Goal: Task Accomplishment & Management: Use online tool/utility

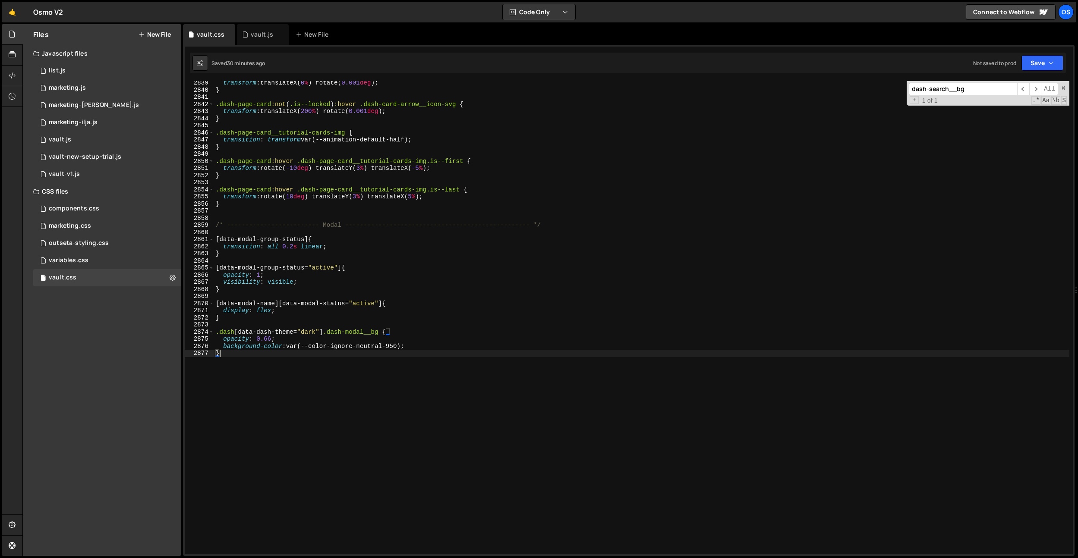
scroll to position [13664, 0]
type textarea ".dash-modal__btn-close {}"
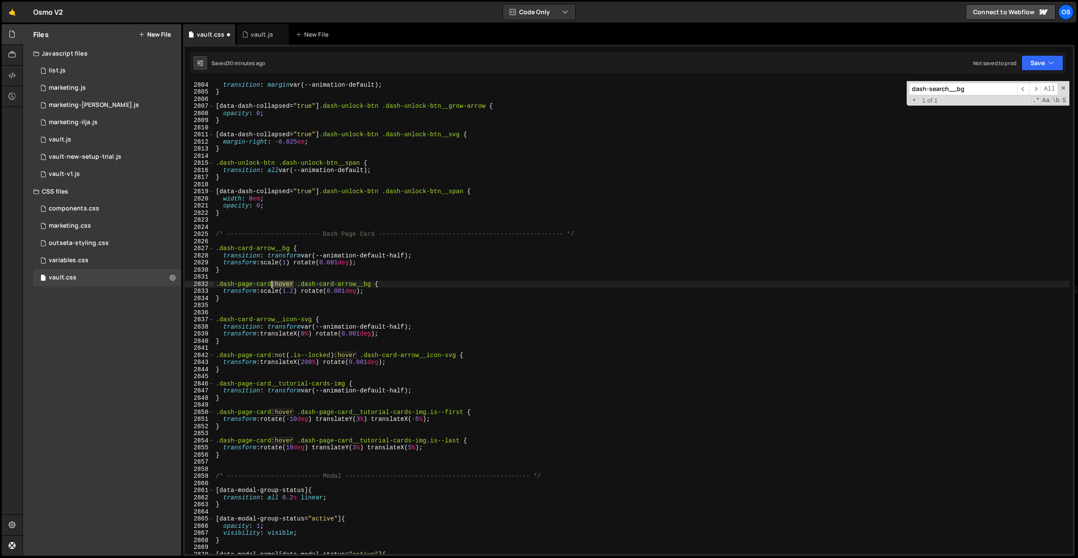
drag, startPoint x: 294, startPoint y: 283, endPoint x: 271, endPoint y: 286, distance: 23.0
click at [271, 286] on div ".dash-unlock-btn .dash-unlock-btn__svg { transition : margin var(--animation-de…" at bounding box center [641, 318] width 855 height 488
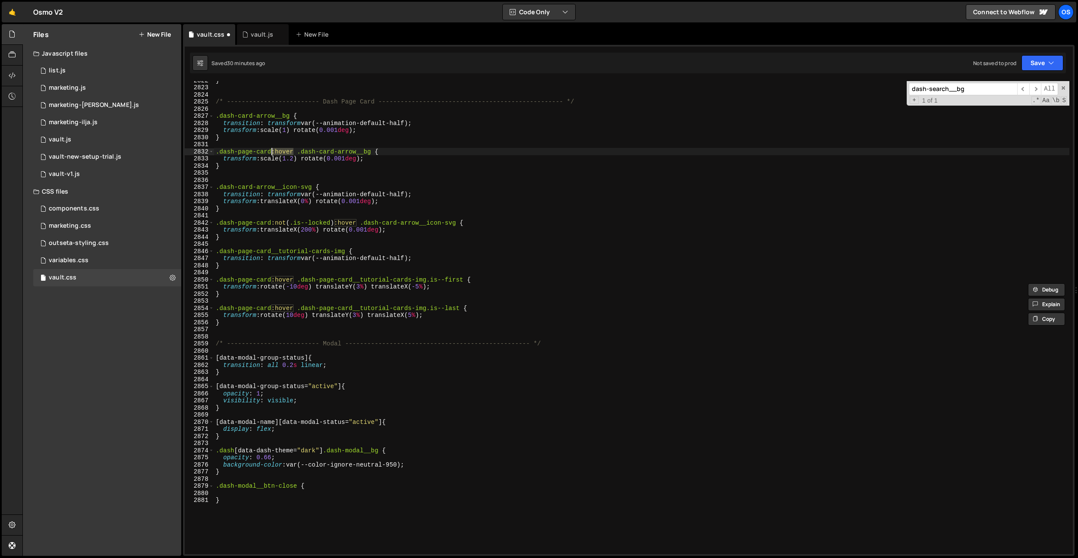
drag, startPoint x: 298, startPoint y: 488, endPoint x: 311, endPoint y: 498, distance: 16.9
click at [298, 488] on div "} /* ------------------------- Dash Page Card ---------------------------------…" at bounding box center [641, 321] width 855 height 488
type textarea ".dash-modal__btn-close:hover {"
click at [321, 494] on div "} /* ------------------------- Dash Page Card ---------------------------------…" at bounding box center [641, 321] width 855 height 488
click at [323, 482] on div "} /* ------------------------- Dash Page Card ---------------------------------…" at bounding box center [641, 321] width 855 height 488
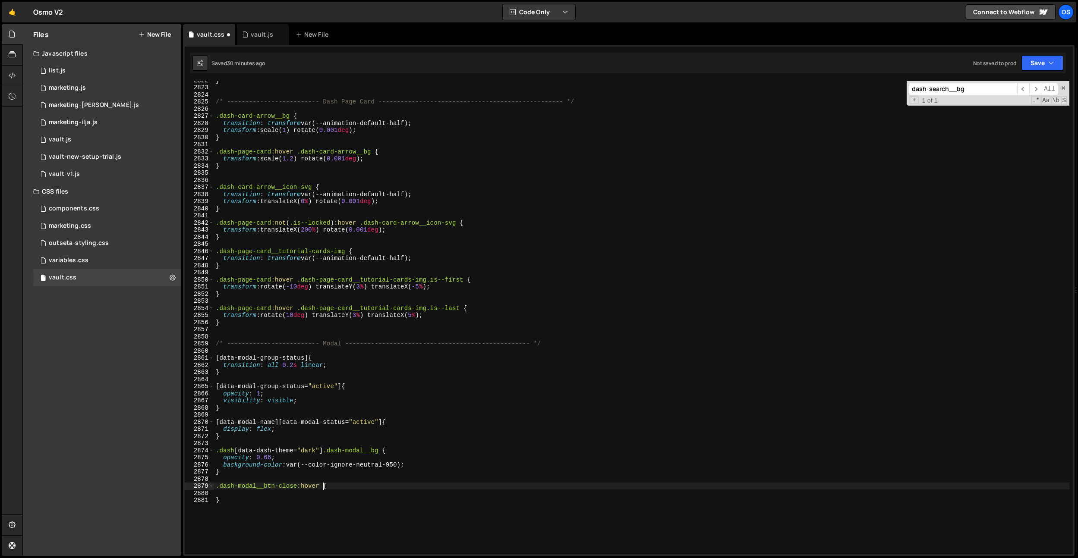
click at [322, 484] on div "} /* ------------------------- Dash Page Card ---------------------------------…" at bounding box center [641, 321] width 855 height 488
paste textarea "dash-modal__btn-close-svg"
type textarea ".dash-modal__btn-close:hover .dash-modal__btn-close-svg {"
click at [298, 494] on div "} /* ------------------------- Dash Page Card ---------------------------------…" at bounding box center [641, 321] width 855 height 488
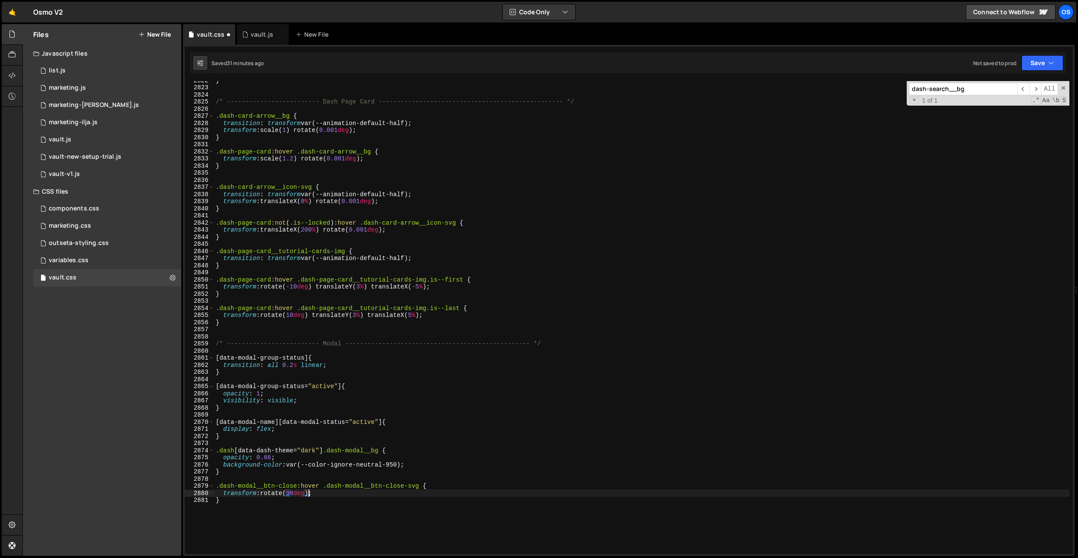
scroll to position [0, 6]
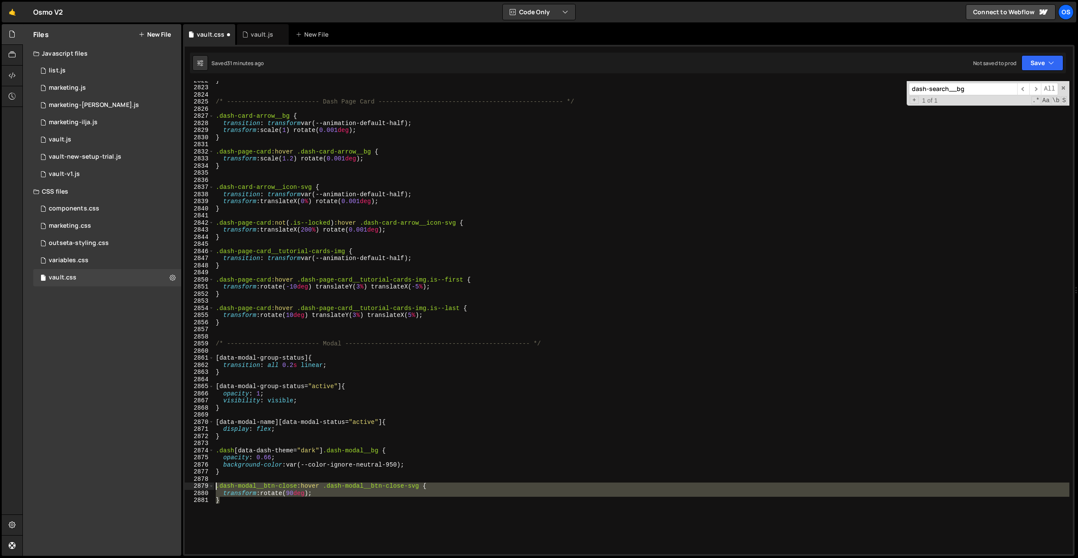
drag, startPoint x: 286, startPoint y: 503, endPoint x: 223, endPoint y: 473, distance: 69.3
click at [217, 486] on div "} /* ------------------------- Dash Page Card ---------------------------------…" at bounding box center [641, 321] width 855 height 488
click at [223, 472] on div "} /* ------------------------- Dash Page Card ---------------------------------…" at bounding box center [641, 321] width 855 height 488
type textarea "}"
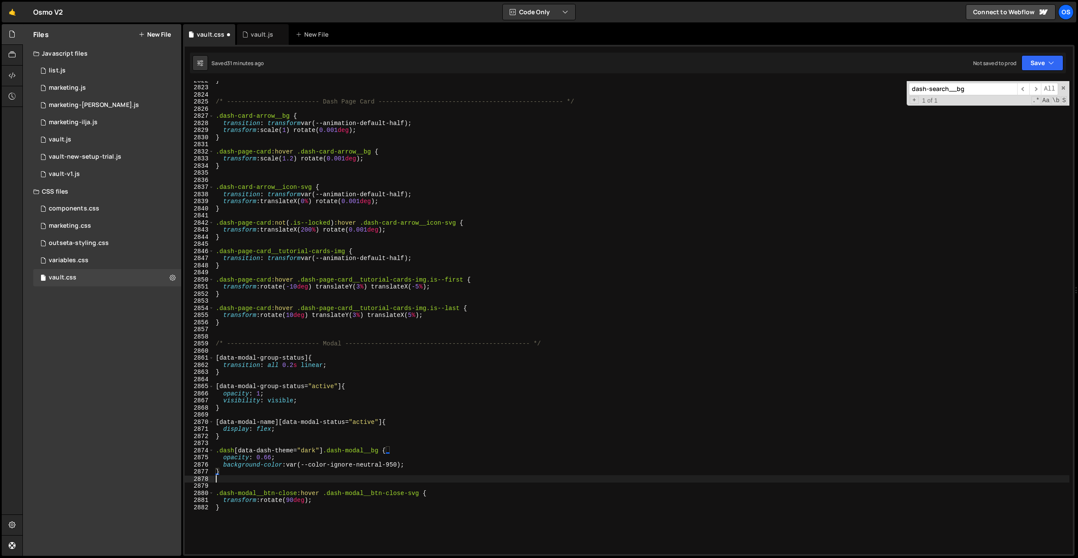
paste textarea "}"
drag, startPoint x: 324, startPoint y: 487, endPoint x: 215, endPoint y: 486, distance: 108.7
click at [215, 486] on div "} /* ------------------------- Dash Page Card ---------------------------------…" at bounding box center [641, 321] width 855 height 488
click at [345, 487] on div "} /* ------------------------- Dash Page Card ---------------------------------…" at bounding box center [641, 321] width 855 height 488
click at [294, 495] on div "} /* ------------------------- Dash Page Card ---------------------------------…" at bounding box center [641, 321] width 855 height 488
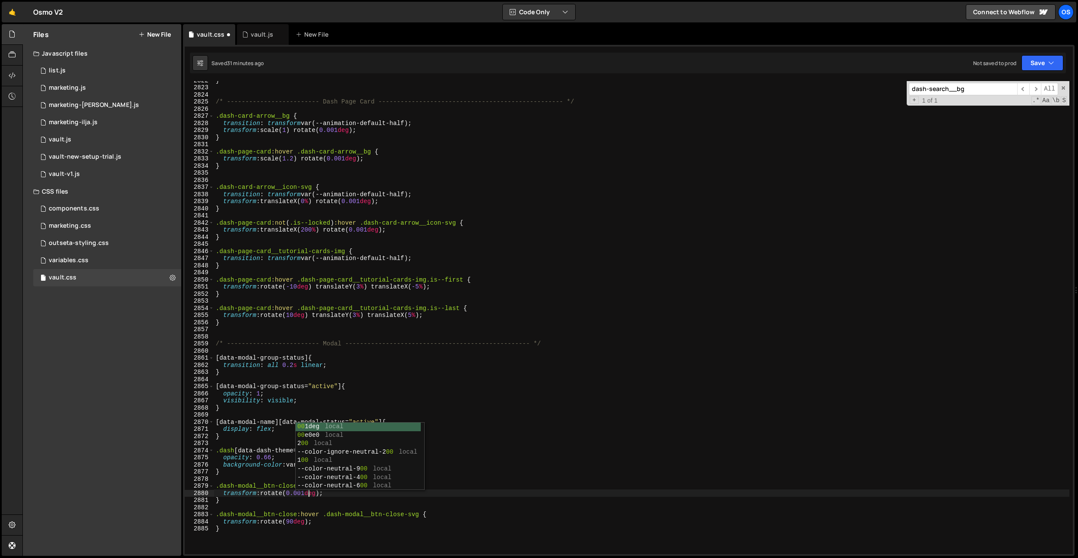
scroll to position [0, 6]
drag, startPoint x: 298, startPoint y: 500, endPoint x: 328, endPoint y: 497, distance: 30.3
click at [300, 500] on div "} /* ------------------------- Dash Page Card ---------------------------------…" at bounding box center [641, 321] width 855 height 488
click at [336, 490] on div "} /* ------------------------- Dash Page Card ---------------------------------…" at bounding box center [641, 321] width 855 height 488
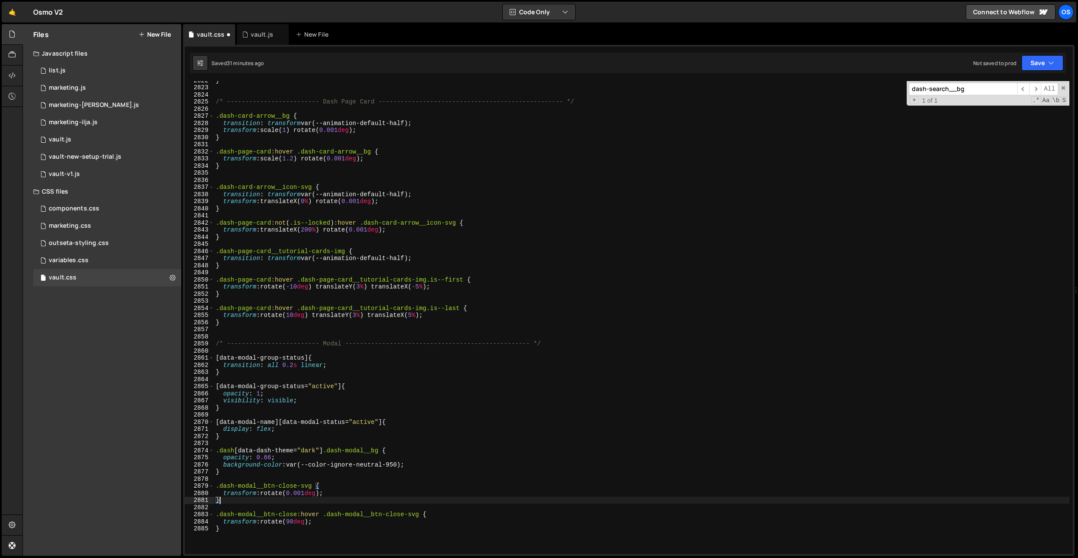
type textarea ".dash-modal__btn-close-svg {"
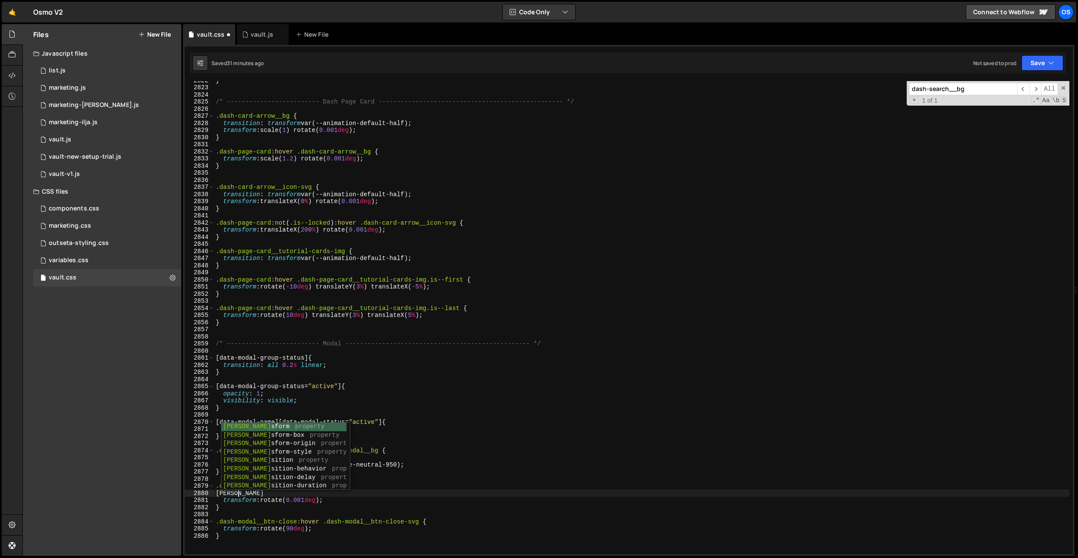
scroll to position [0, 1]
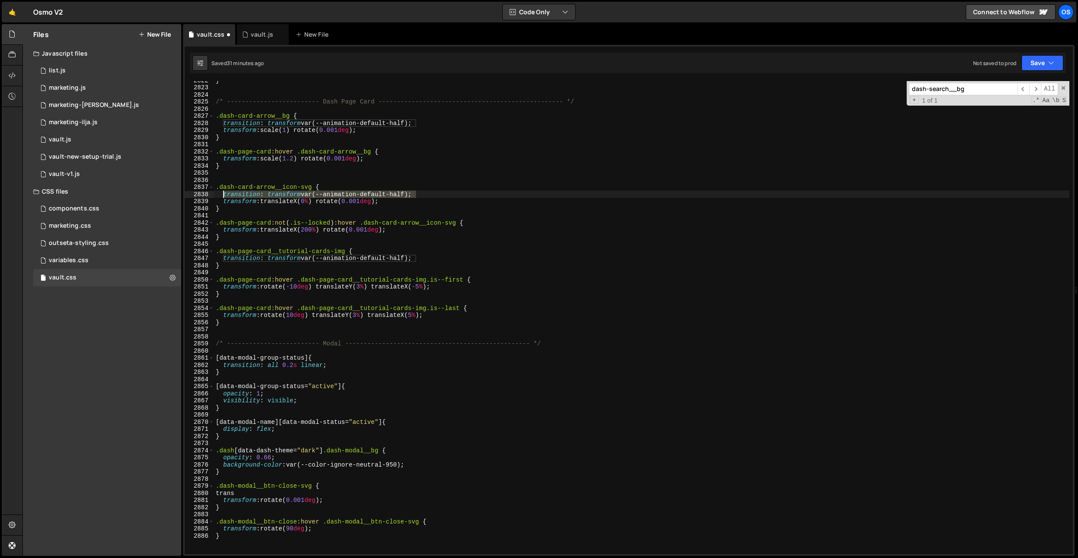
drag, startPoint x: 421, startPoint y: 194, endPoint x: 256, endPoint y: 473, distance: 324.0
click at [222, 195] on div "} /* ------------------------- Dash Page Card ---------------------------------…" at bounding box center [641, 321] width 855 height 488
drag, startPoint x: 221, startPoint y: 493, endPoint x: 351, endPoint y: 494, distance: 130.3
click at [351, 494] on div "} /* ------------------------- Dash Page Card ---------------------------------…" at bounding box center [641, 321] width 855 height 488
paste textarea "transition: transform var(--animation-default-half);"
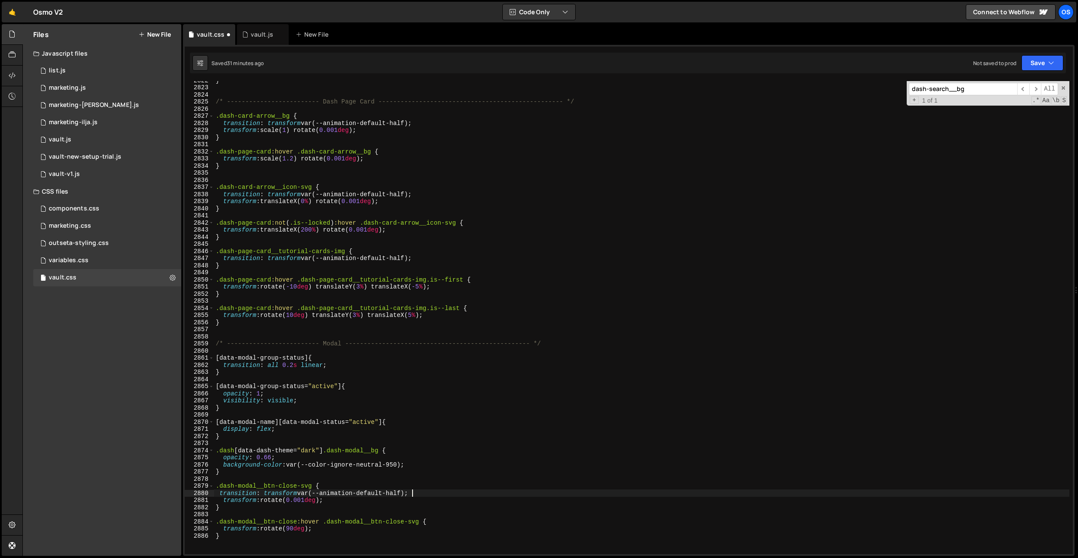
click at [219, 494] on div "} /* ------------------------- Dash Page Card ---------------------------------…" at bounding box center [641, 321] width 855 height 488
click at [299, 196] on div "} /* ------------------------- Dash Page Card ---------------------------------…" at bounding box center [641, 321] width 855 height 488
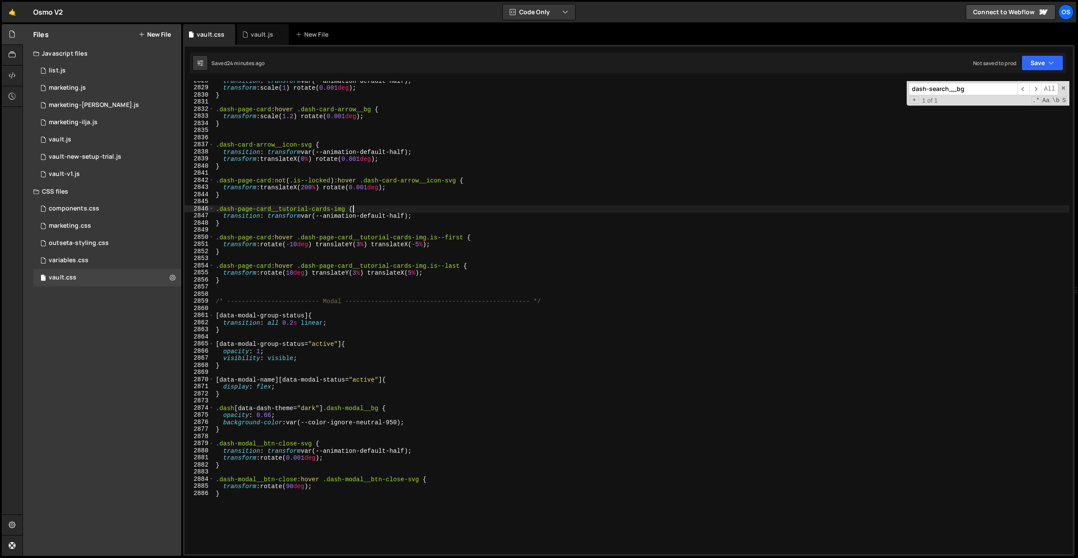
click at [390, 211] on div "transition : transform var(--animation-default-half) ; transform : scale( 1 ) r…" at bounding box center [641, 321] width 855 height 488
type textarea ".dash-page-card__tutorial-cards-img {"
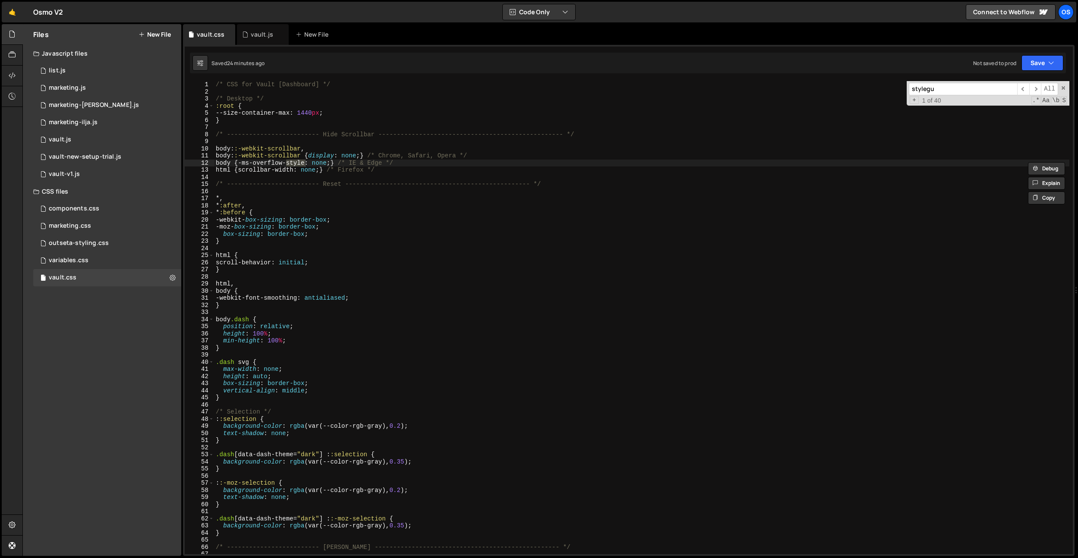
scroll to position [13426, 0]
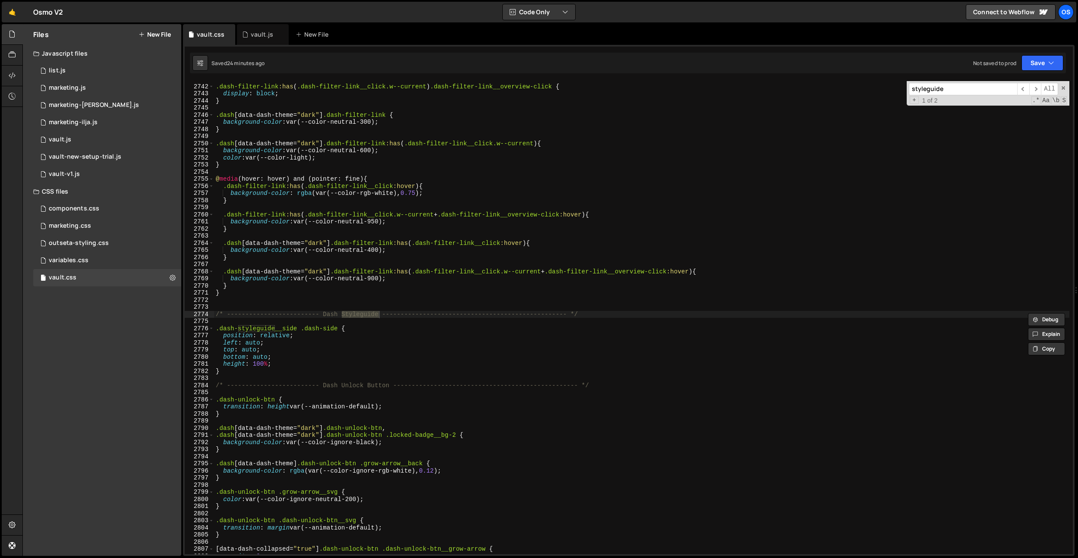
type input "styleguide"
drag, startPoint x: 296, startPoint y: 329, endPoint x: 205, endPoint y: 330, distance: 91.0
click at [205, 330] on div ".dash-styleguide__side .dash-side { 2741 2742 2743 2744 2745 2746 2747 2748 274…" at bounding box center [629, 317] width 888 height 473
drag, startPoint x: 298, startPoint y: 327, endPoint x: 239, endPoint y: 349, distance: 62.4
click at [219, 329] on div ".dash-filter-link :has ( .dash-filter-link__click.w--current ) .dash-filter-lin…" at bounding box center [641, 320] width 855 height 488
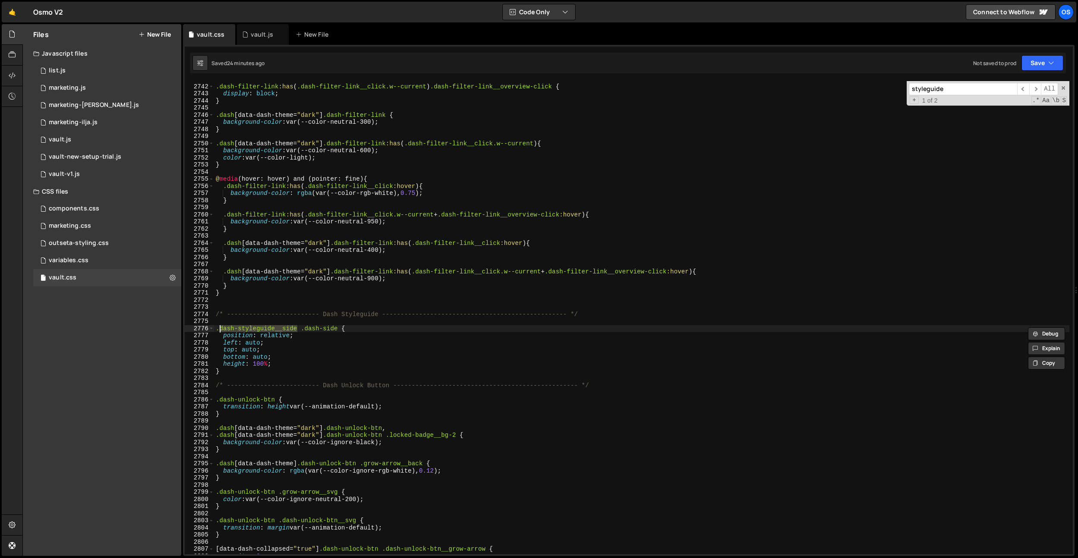
paste textarea
click at [268, 362] on div ".dash-filter-link :has ( .dash-filter-link__click.w--current ) .dash-filter-lin…" at bounding box center [641, 320] width 855 height 488
type textarea "}"
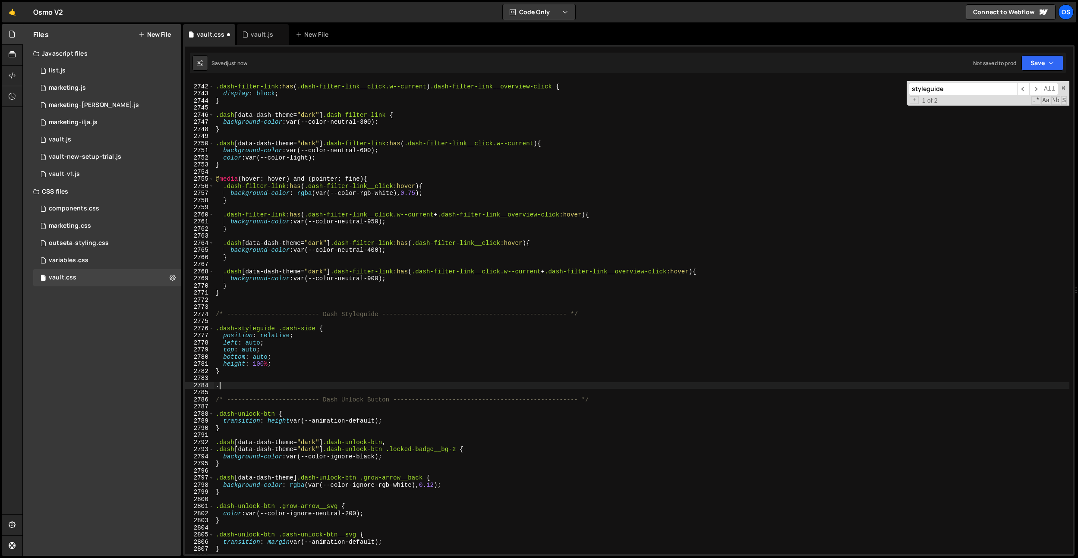
paste textarea "dash-styleguide__modals"
type textarea ".dash-styleguide__modals"
drag, startPoint x: 319, startPoint y: 388, endPoint x: 157, endPoint y: 387, distance: 162.2
click at [157, 387] on div "Files New File Javascript files 0 list.js 0 0 marketing.js 0 0 marketing-[PERSO…" at bounding box center [549, 290] width 1055 height 532
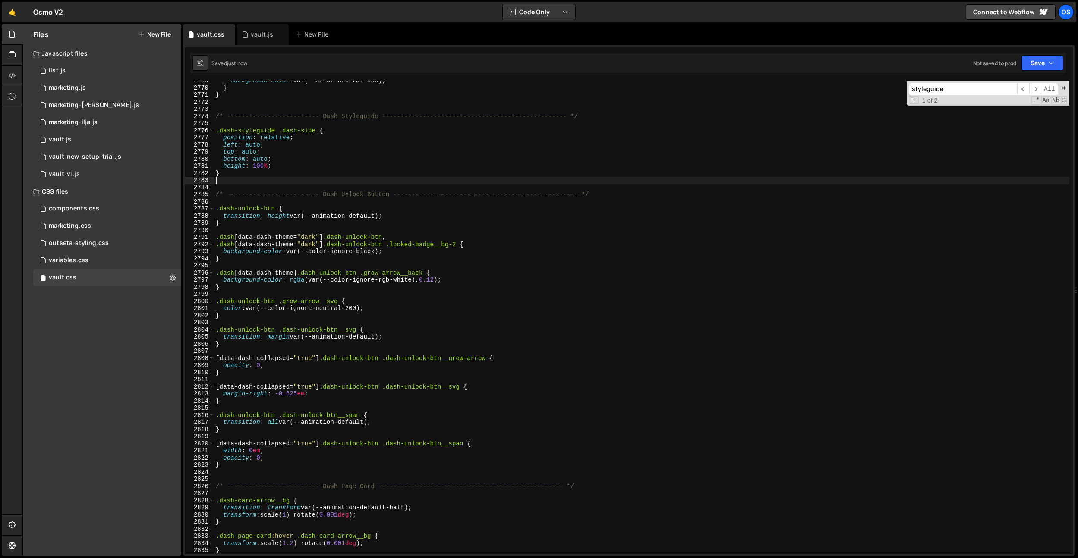
scroll to position [13664, 0]
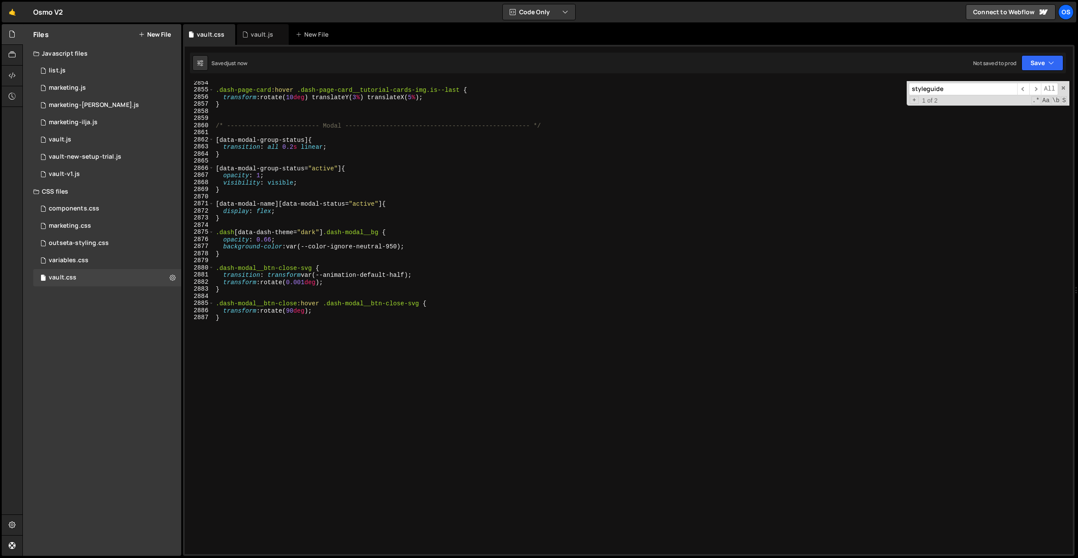
click at [300, 360] on div ".dash-page-card :hover .dash-page-card__tutorial-cards-img.is--last { transform…" at bounding box center [641, 323] width 855 height 488
type textarea "}"
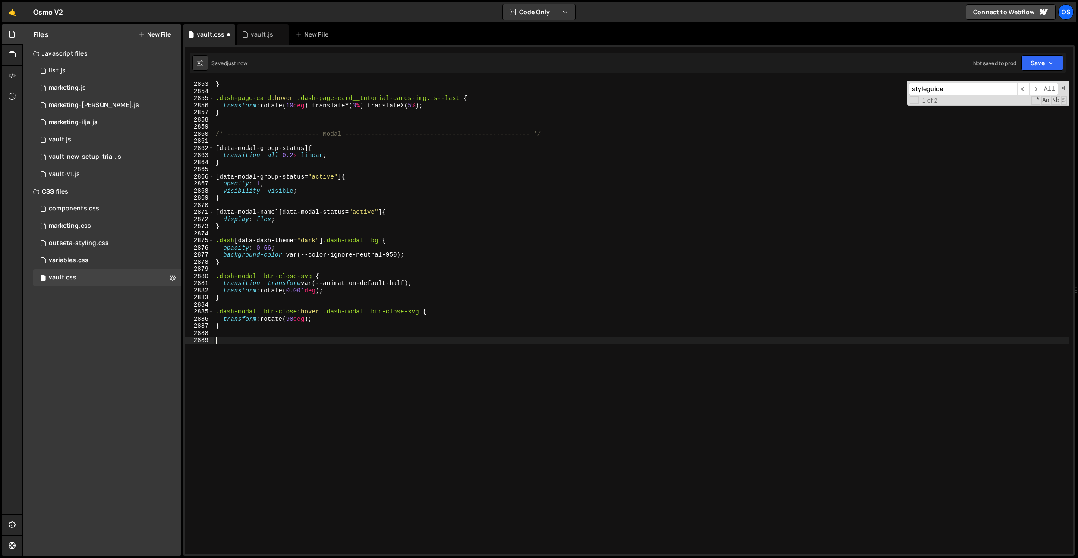
paste textarea ".dash-styleguide__modals"
click at [340, 174] on div "} .dash-page-card :hover .dash-page-card__tutorial-cards-img.is--last { transfo…" at bounding box center [641, 325] width 855 height 488
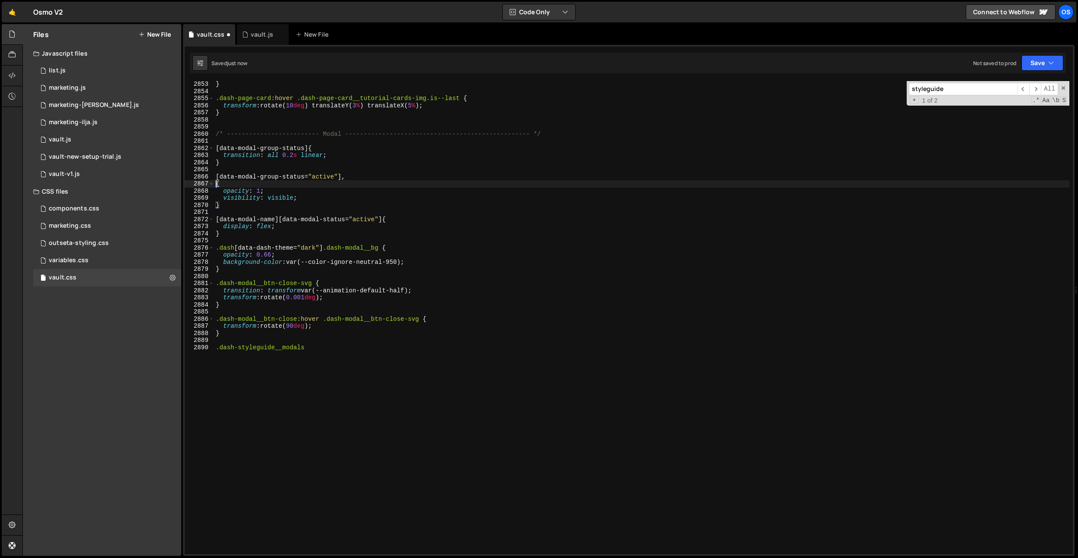
paste textarea ".dash-styleguide__modals"
paste textarea "data-modal-group-status"
drag, startPoint x: 468, startPoint y: 146, endPoint x: 466, endPoint y: 151, distance: 5.8
click at [468, 146] on div "} .dash-page-card :hover .dash-page-card__tutorial-cards-img.is--last { transfo…" at bounding box center [641, 325] width 855 height 488
type textarea "[data-modal-group-status] {"
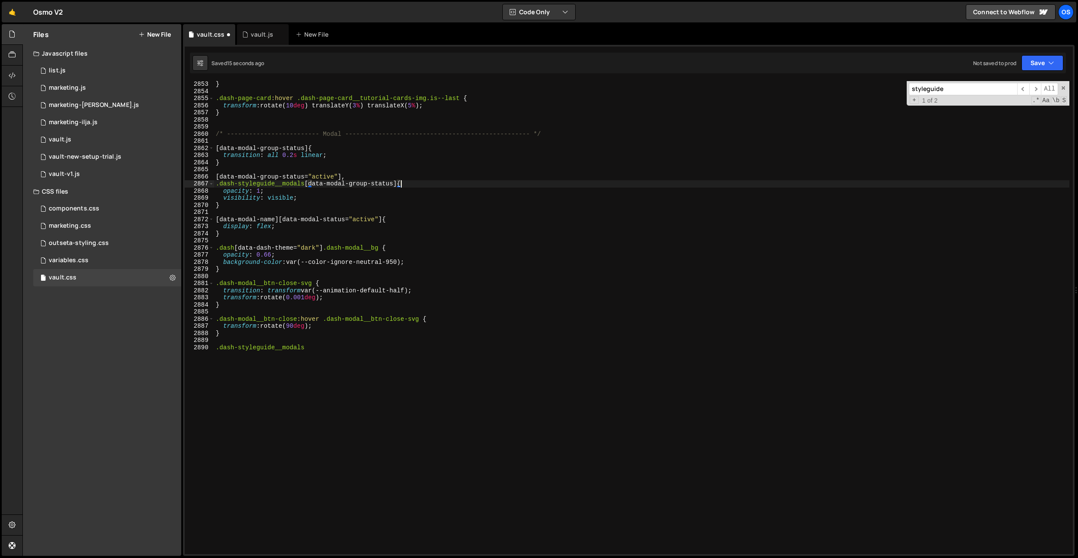
scroll to position [0, 6]
click at [443, 171] on div "} .dash-page-card :hover .dash-page-card__tutorial-cards-img.is--last { transfo…" at bounding box center [641, 325] width 855 height 488
click at [431, 187] on div "} .dash-page-card :hover .dash-page-card__tutorial-cards-img.is--last { transfo…" at bounding box center [641, 325] width 855 height 488
drag, startPoint x: 402, startPoint y: 186, endPoint x: 280, endPoint y: 228, distance: 128.8
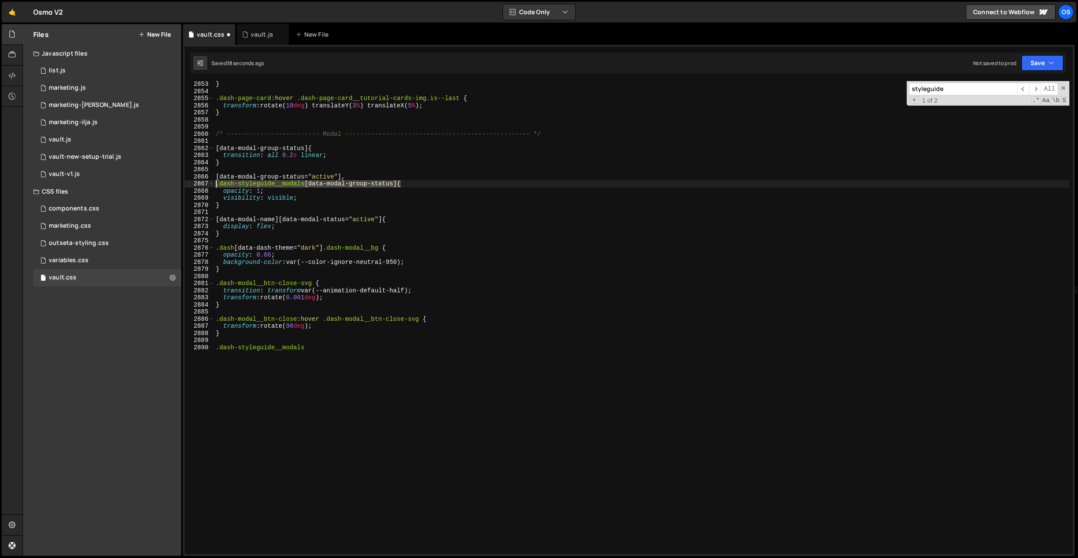
click at [188, 183] on div ".dash-styleguide__modals [data-modal-group-status]{ 2853 2854 2855 2856 2857 28…" at bounding box center [629, 317] width 888 height 473
click at [380, 221] on div "} .dash-page-card :hover .dash-page-card__tutorial-cards-img.is--last { transfo…" at bounding box center [641, 325] width 855 height 488
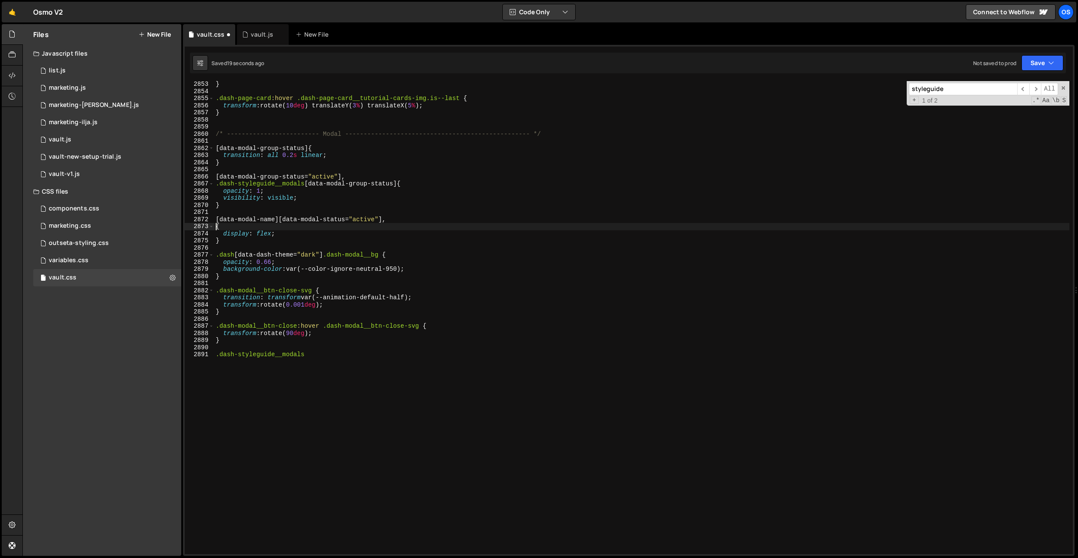
paste textarea ".dash-styleguide__modals [data-modal-group-status]"
drag, startPoint x: 383, startPoint y: 219, endPoint x: 180, endPoint y: 223, distance: 202.8
click at [133, 217] on div "Files New File Javascript files 0 list.js 0 0 marketing.js 0 0 marketing-[PERSO…" at bounding box center [549, 290] width 1055 height 532
drag, startPoint x: 401, startPoint y: 223, endPoint x: 318, endPoint y: 230, distance: 84.0
click at [310, 227] on div "} .dash-page-card :hover .dash-page-card__tutorial-cards-img.is--last { transfo…" at bounding box center [641, 325] width 855 height 488
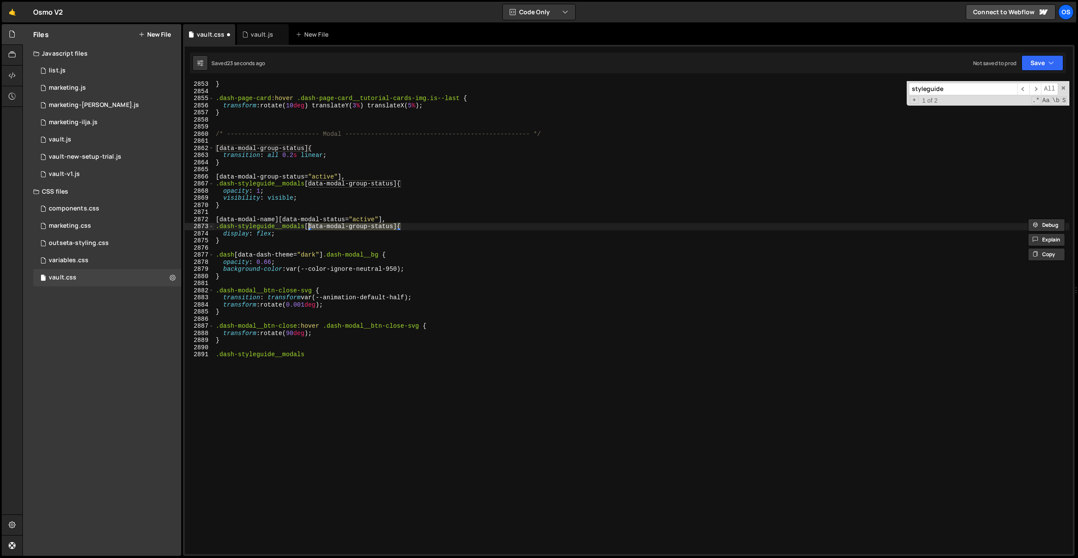
paste textarea "name][data-modal-status="active""
drag, startPoint x: 471, startPoint y: 227, endPoint x: 439, endPoint y: 227, distance: 31.5
click at [440, 227] on div "} .dash-page-card :hover .dash-page-card__tutorial-cards-img.is--last { transfo…" at bounding box center [641, 325] width 855 height 488
click at [441, 225] on div "} .dash-page-card :hover .dash-page-card__tutorial-cards-img.is--last { transfo…" at bounding box center [641, 325] width 855 height 488
type textarea ".dash-styleguide__modals [data-modal-name][data-modal-status] {"
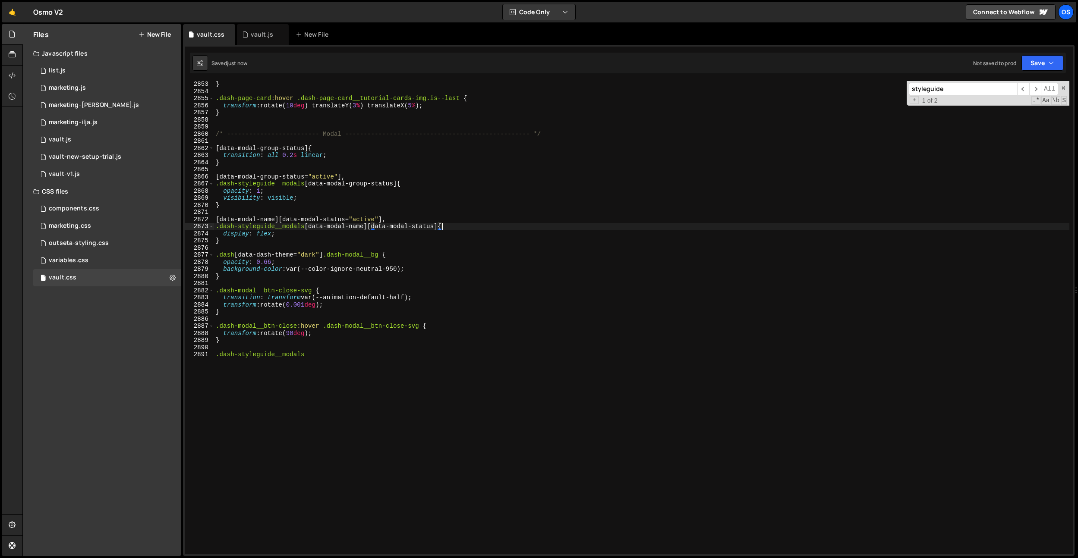
scroll to position [0, 16]
click at [420, 212] on div "} .dash-page-card :hover .dash-page-card__tutorial-cards-img.is--last { transfo…" at bounding box center [641, 325] width 855 height 488
click at [326, 358] on div "} .dash-page-card :hover .dash-page-card__tutorial-cards-img.is--last { transfo…" at bounding box center [641, 325] width 855 height 488
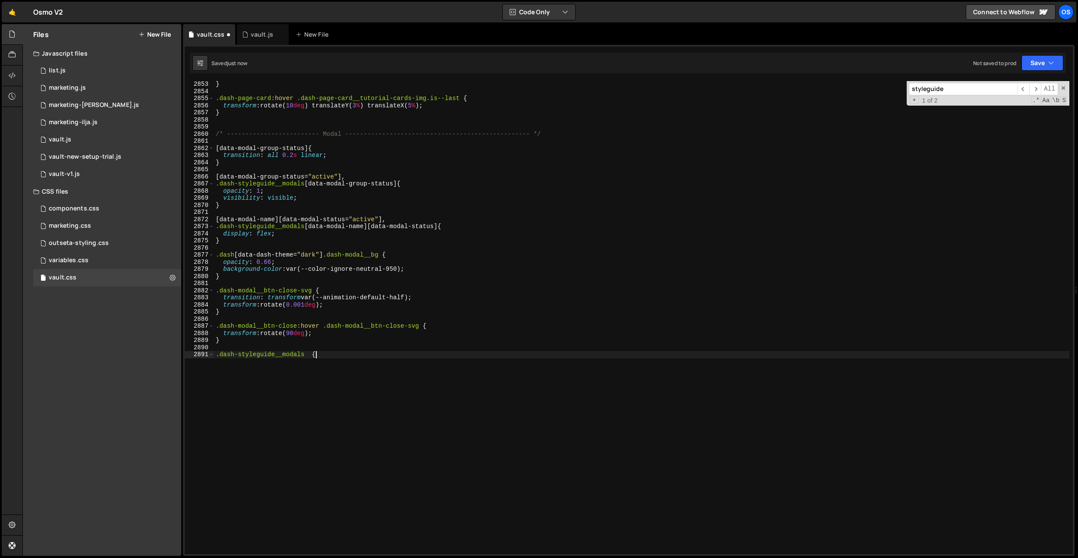
type textarea ".dash-styleguide__modals {}"
drag, startPoint x: 329, startPoint y: 355, endPoint x: 196, endPoint y: 354, distance: 132.9
click at [196, 354] on div ".dash-styleguide__modals {} 2853 2854 2855 2856 2857 2858 2859 2860 2861 2862 2…" at bounding box center [629, 317] width 888 height 473
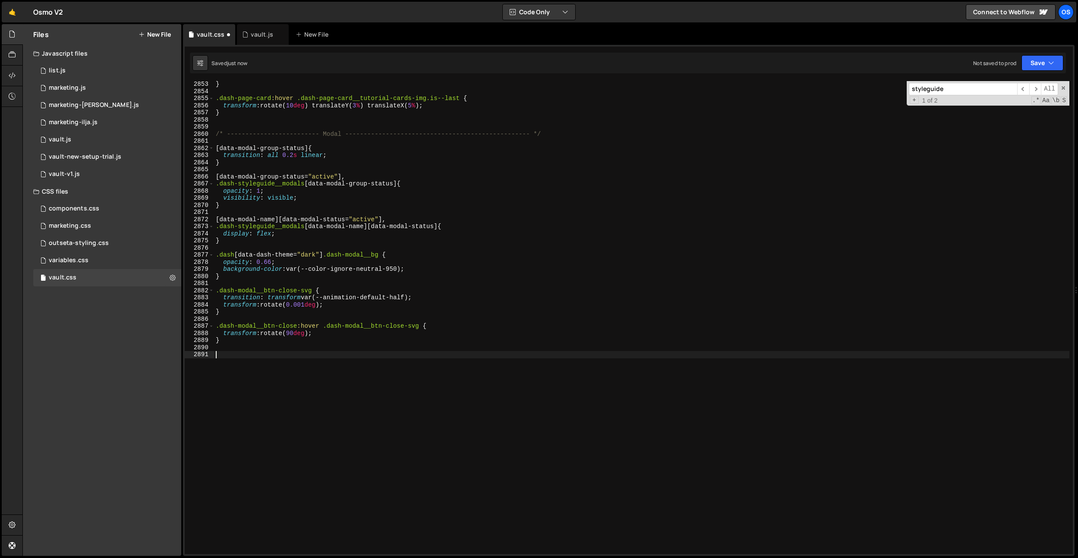
type textarea ".dash-styleguide__modals {}"
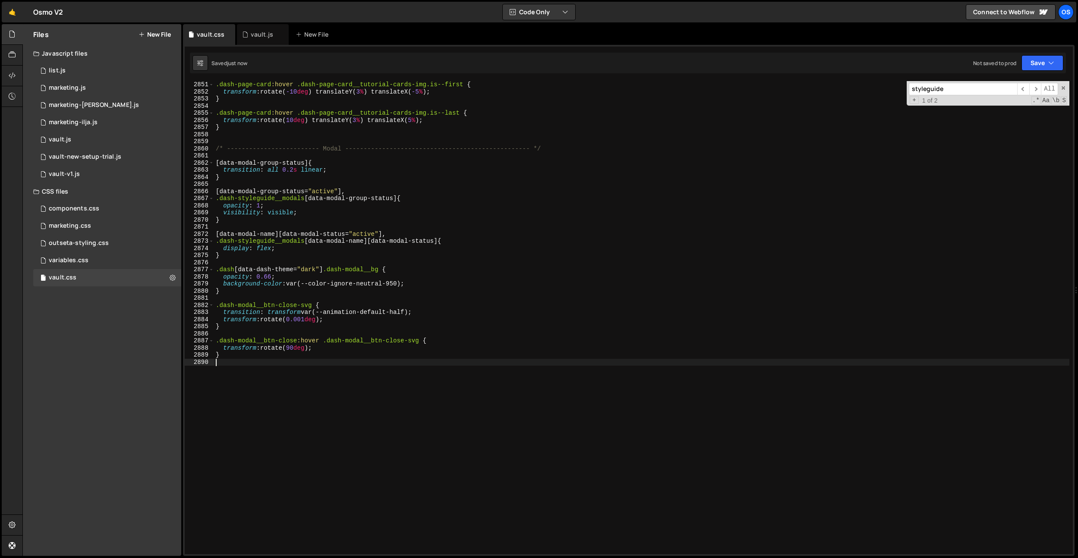
click at [373, 157] on div ".dash-page-card :hover .dash-page-card__tutorial-cards-img.is--first { transfor…" at bounding box center [641, 325] width 855 height 488
paste input "dash-styleguide__s"
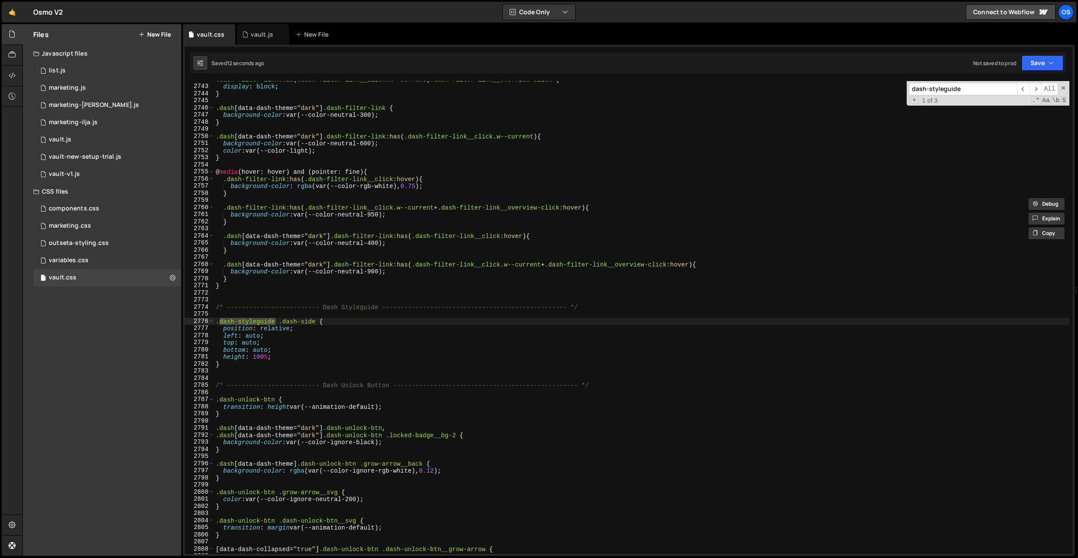
paste input "dash-styleguide__side"
type input "dash-styleguidedash-styleguide__side"
drag, startPoint x: 276, startPoint y: 324, endPoint x: 223, endPoint y: 332, distance: 52.9
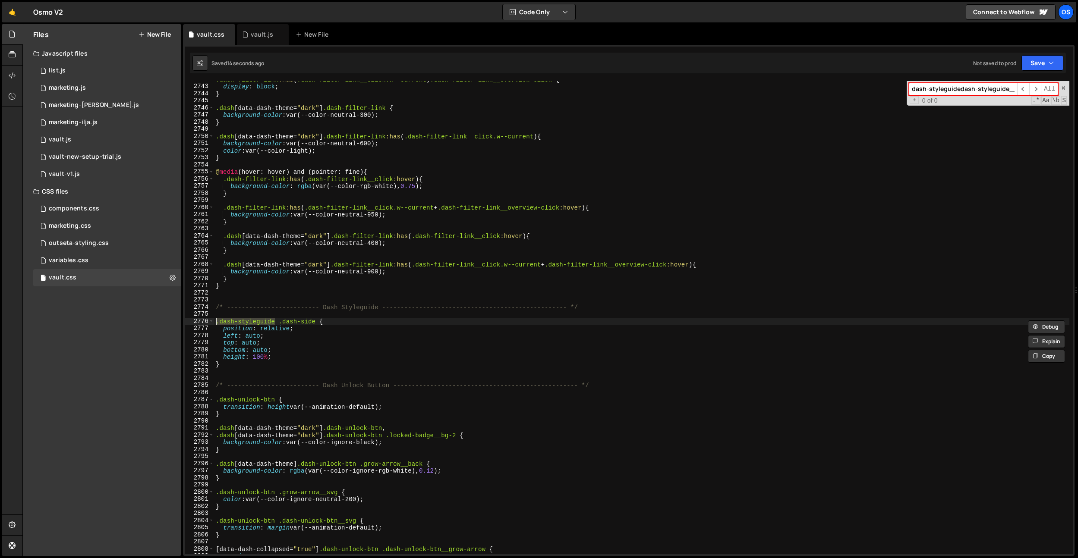
click at [215, 324] on div ".dash-filter-link :has ( .dash-filter-link__click.w--current ) .dash-filter-lin…" at bounding box center [641, 320] width 855 height 488
paste textarea "dash-styleguide__s"
type textarea ".dash-styleguide__modals {}"
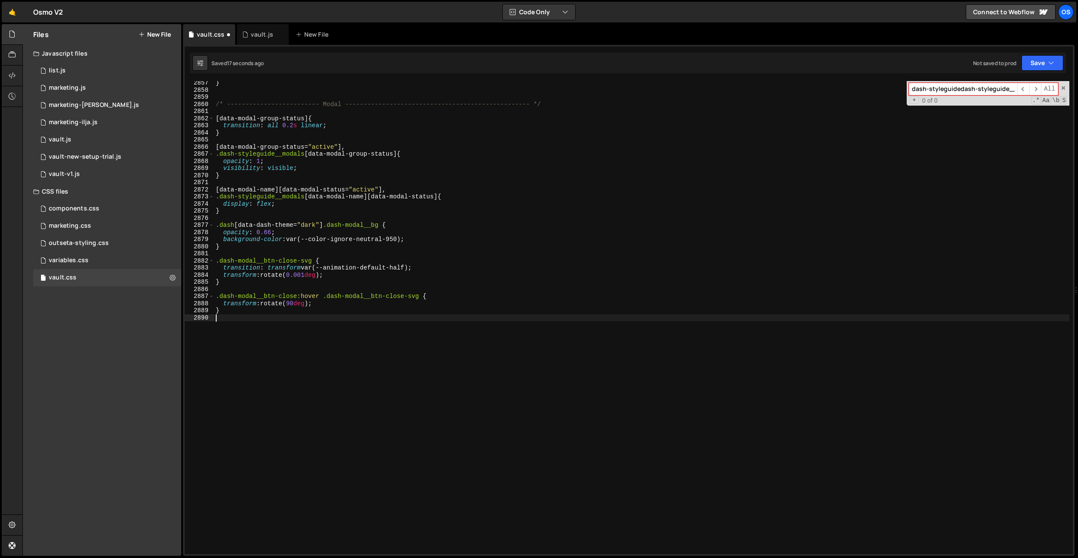
type textarea ".dash-styleguide__modals {}"
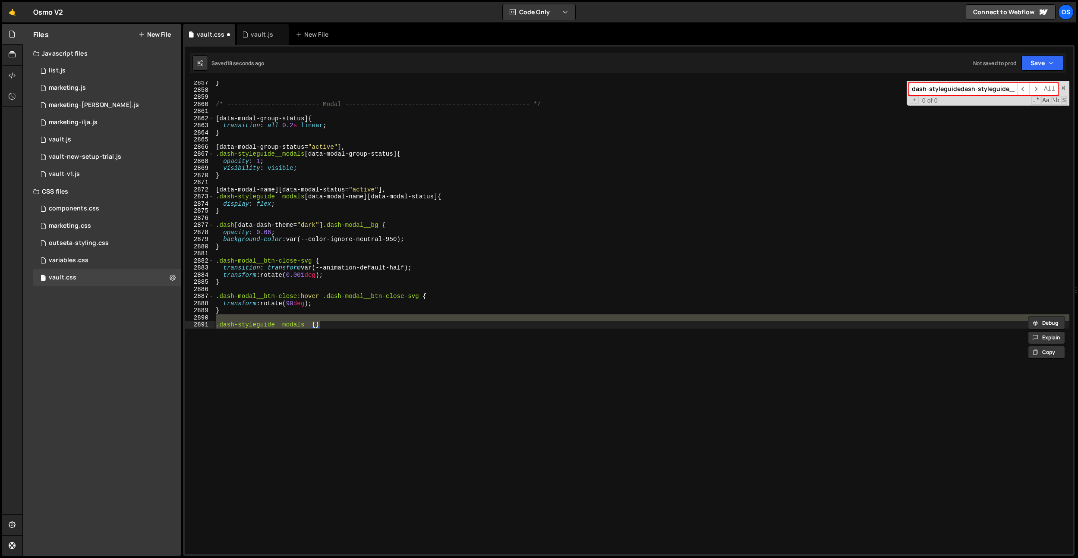
click at [986, 91] on input "dash-styleguidedash-styleguide__side" at bounding box center [963, 89] width 108 height 13
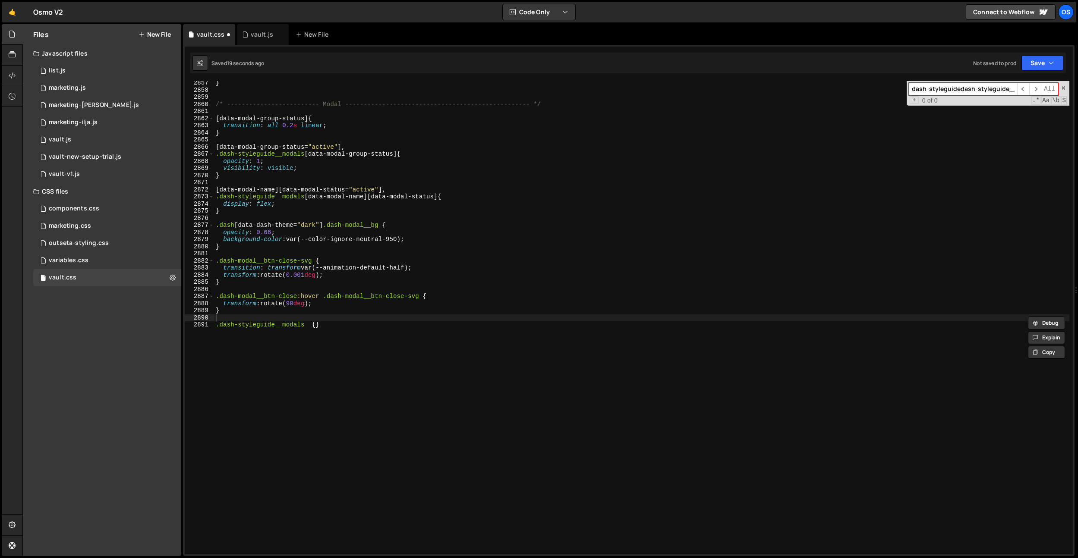
paste input
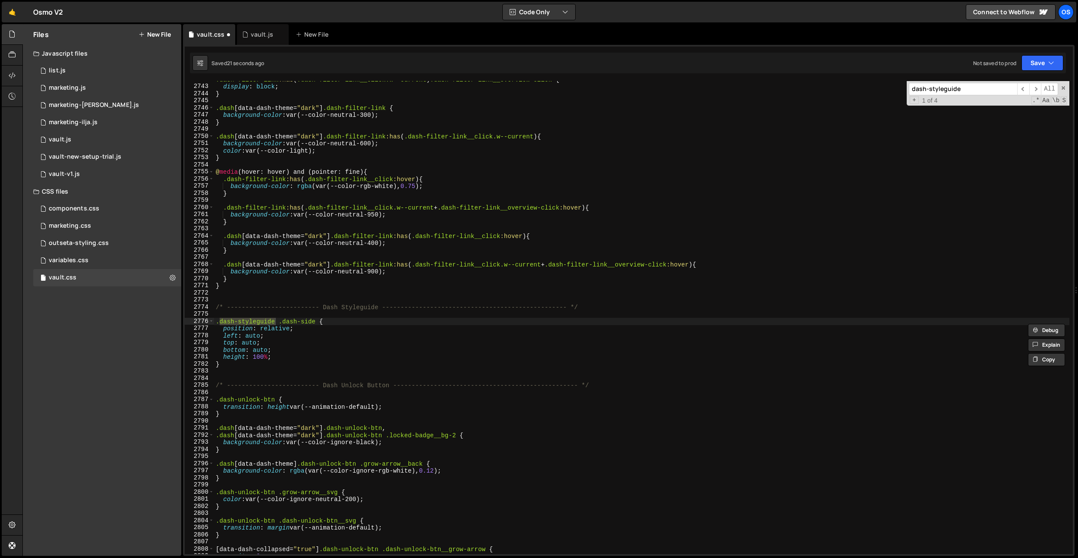
type input "dash-styleguide"
click at [257, 347] on div ".dash-filter-link :has ( .dash-filter-link__click.w--current ) .dash-filter-lin…" at bounding box center [641, 320] width 855 height 488
drag, startPoint x: 274, startPoint y: 324, endPoint x: 221, endPoint y: 327, distance: 53.6
click at [221, 324] on div ".dash-filter-link :has ( .dash-filter-link__click.w--current ) .dash-filter-lin…" at bounding box center [641, 320] width 855 height 488
paste textarea "__side"
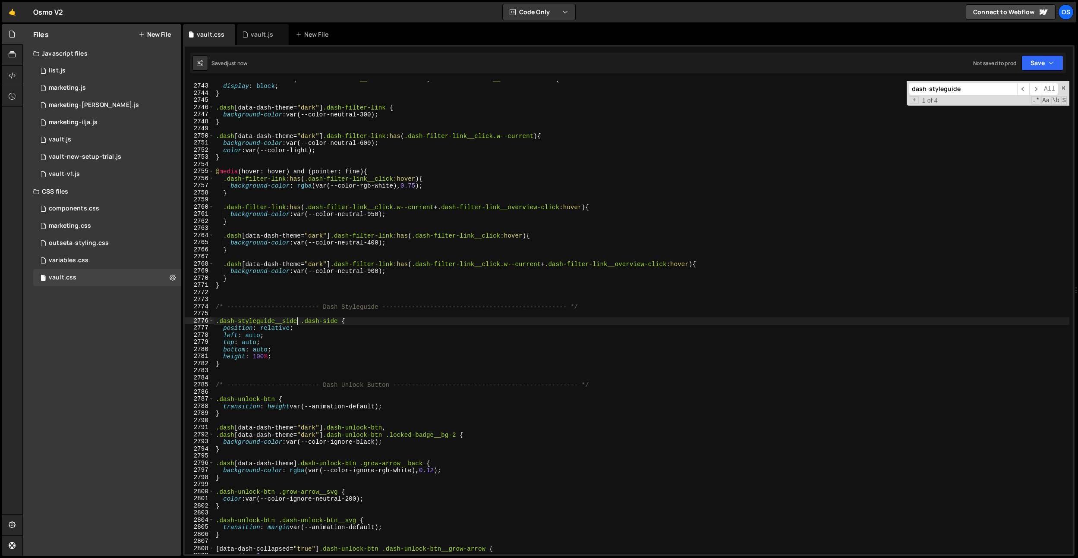
scroll to position [13664, 0]
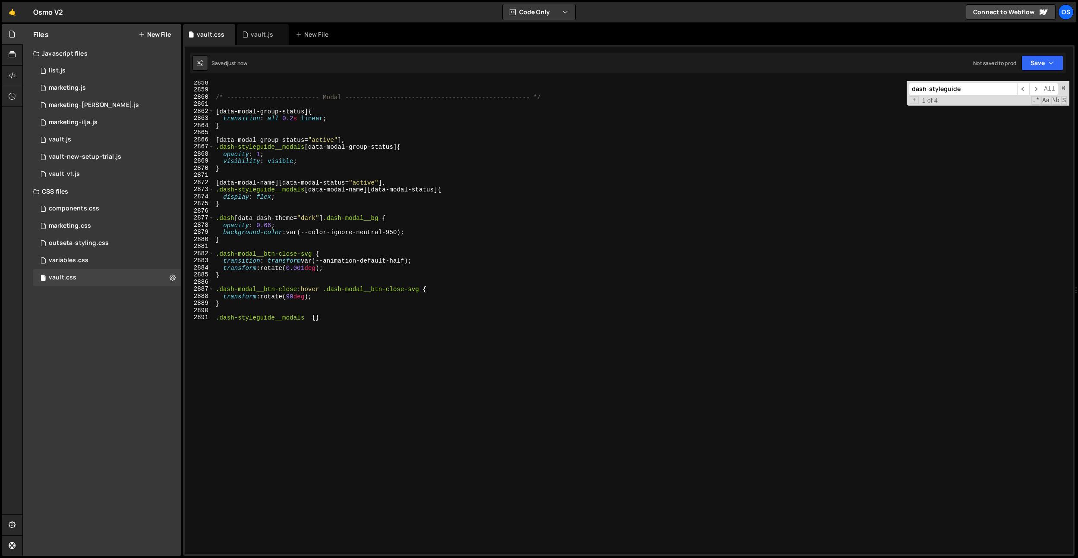
click at [292, 356] on div "/* ------------------------- Modal --------------------------------------------…" at bounding box center [641, 323] width 855 height 488
drag, startPoint x: 354, startPoint y: 321, endPoint x: 220, endPoint y: 288, distance: 138.2
click at [225, 303] on div "/* ------------------------- Modal --------------------------------------------…" at bounding box center [641, 323] width 855 height 488
type textarea "}"
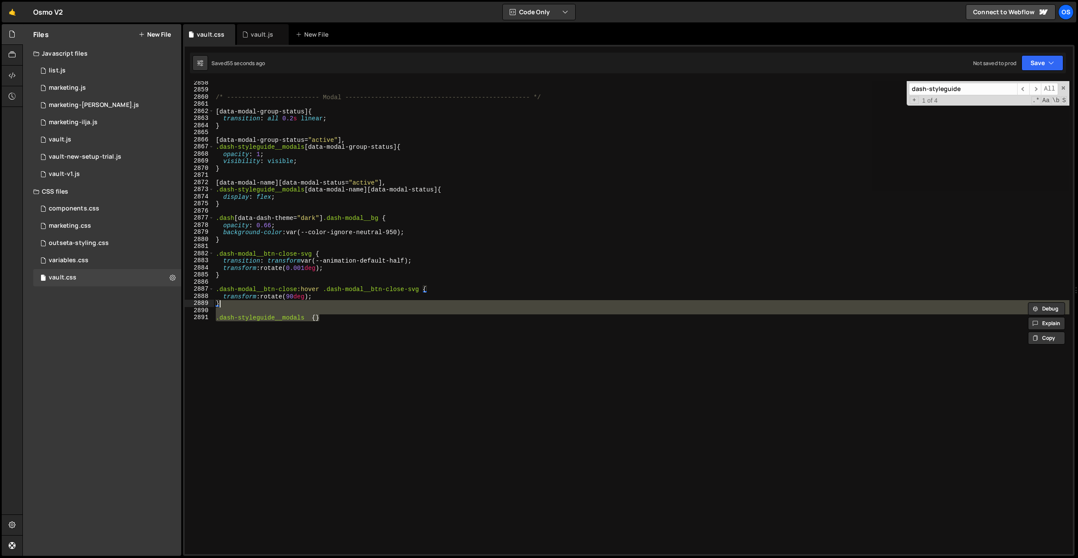
drag, startPoint x: 334, startPoint y: 312, endPoint x: 329, endPoint y: 317, distance: 7.9
click at [334, 312] on div "/* ------------------------- Modal --------------------------------------------…" at bounding box center [641, 317] width 855 height 473
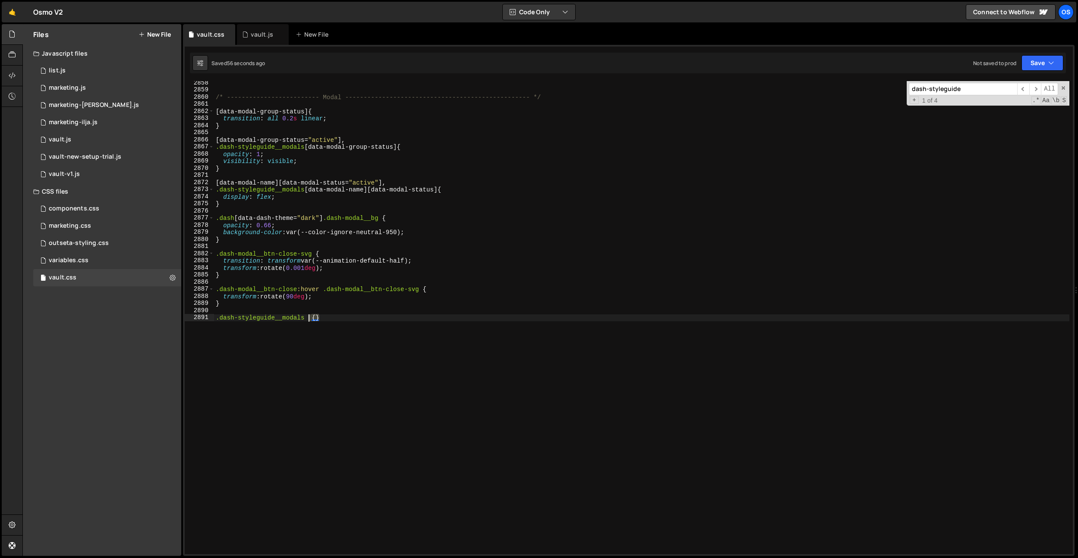
drag, startPoint x: 328, startPoint y: 317, endPoint x: 309, endPoint y: 316, distance: 19.0
click at [309, 316] on div "/* ------------------------- Modal --------------------------------------------…" at bounding box center [641, 323] width 855 height 488
paste textarea "dash-modal"
type textarea ".dash-styleguide__modals .dash-modal {}"
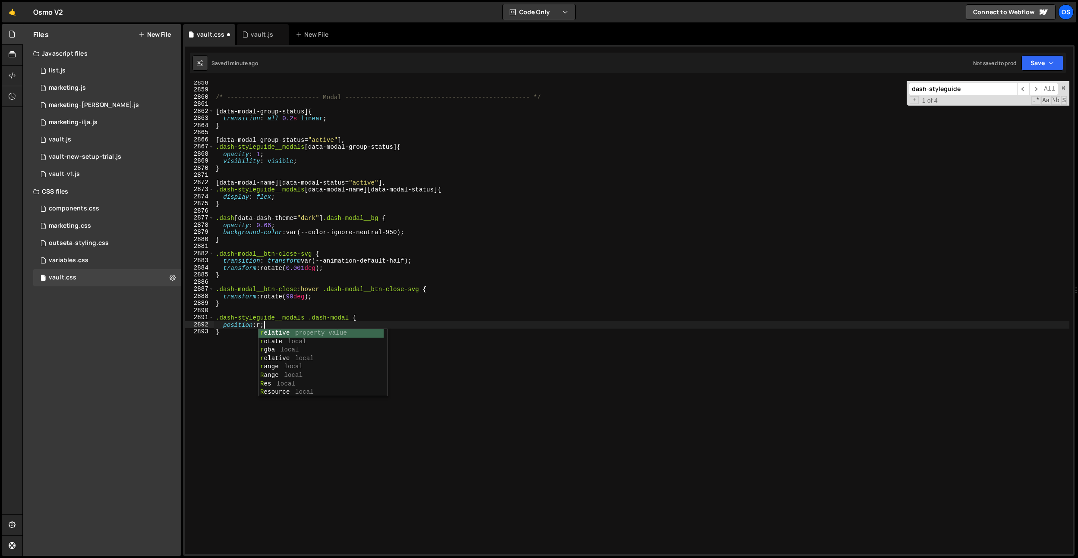
scroll to position [0, 3]
click at [360, 317] on div "/* ------------------------- Modal --------------------------------------------…" at bounding box center [641, 323] width 855 height 488
type textarea ".dash-styleguide__modals .dash-modal {"
click at [252, 322] on div "/* ------------------------- Modal --------------------------------------------…" at bounding box center [641, 323] width 855 height 488
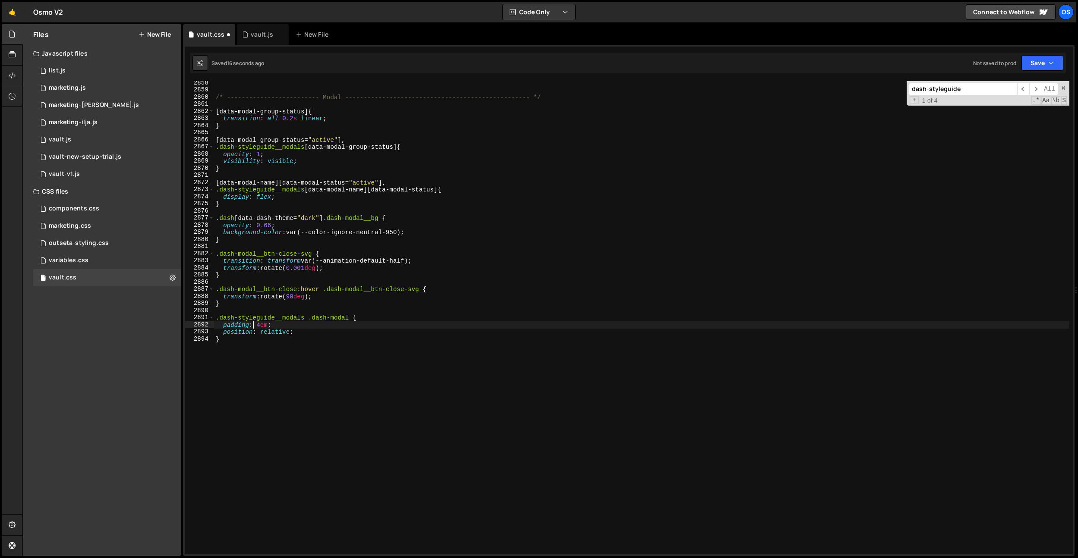
click at [250, 322] on div "/* ------------------------- Modal --------------------------------------------…" at bounding box center [641, 323] width 855 height 488
click at [267, 326] on div "/* ------------------------- Modal --------------------------------------------…" at bounding box center [641, 323] width 855 height 488
click at [265, 326] on div "/* ------------------------- Modal --------------------------------------------…" at bounding box center [641, 323] width 855 height 488
click at [358, 254] on div "/* ------------------------- Modal --------------------------------------------…" at bounding box center [641, 323] width 855 height 488
click at [280, 327] on div "/* ------------------------- Modal --------------------------------------------…" at bounding box center [641, 323] width 855 height 488
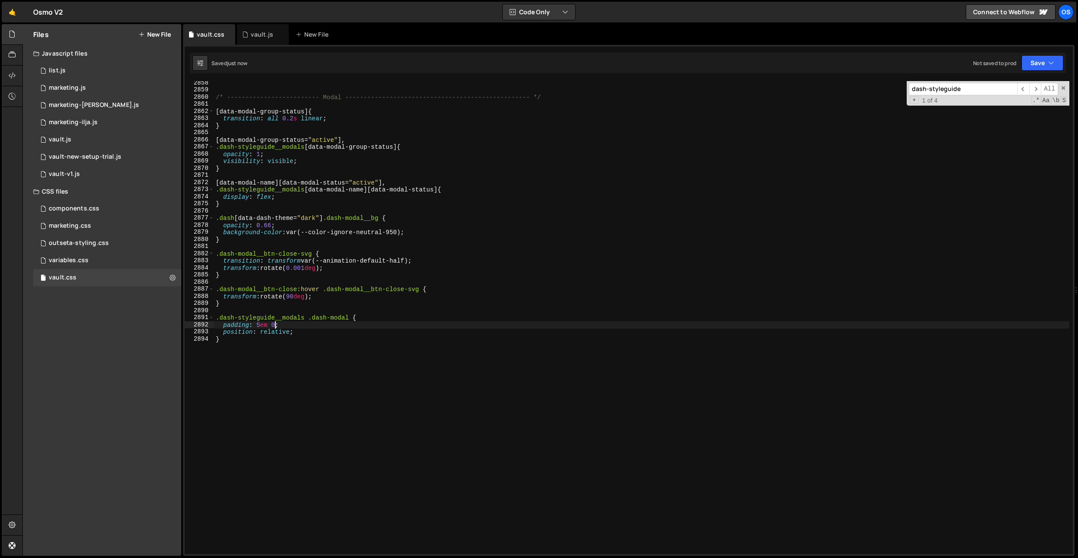
click at [277, 327] on div "/* ------------------------- Modal --------------------------------------------…" at bounding box center [641, 323] width 855 height 488
click at [362, 218] on div "/* ------------------------- Modal --------------------------------------------…" at bounding box center [641, 323] width 855 height 488
click at [311, 332] on div "/* ------------------------- Modal --------------------------------------------…" at bounding box center [641, 323] width 855 height 488
type textarea "position: relative;"
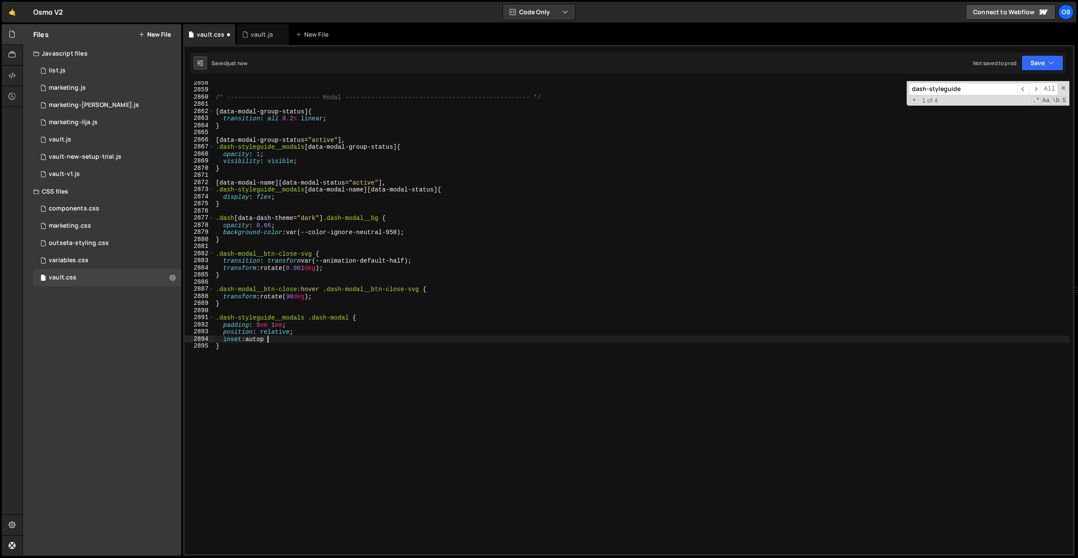
scroll to position [0, 3]
click at [321, 360] on div "/* ------------------------- Modal --------------------------------------------…" at bounding box center [641, 323] width 855 height 488
type textarea "}"
paste textarea "dash-modal__btn-close"
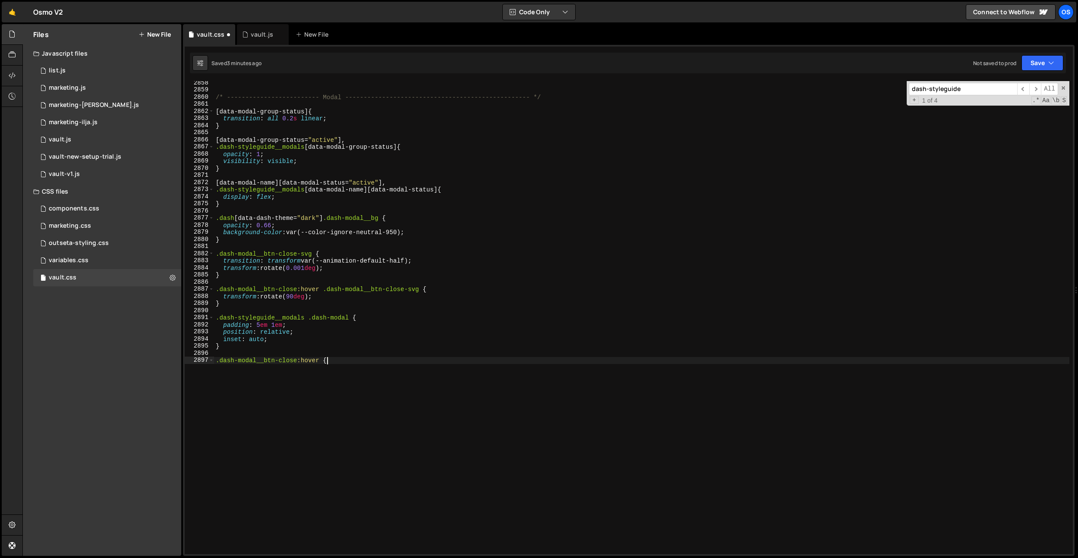
type textarea ".dash-modal__btn-close:hover {}"
paste textarea "var(--color-ignore-neutral-300)"
drag, startPoint x: 261, startPoint y: 362, endPoint x: 265, endPoint y: 359, distance: 4.4
click at [261, 362] on div "/* ------------------------- Modal --------------------------------------------…" at bounding box center [641, 323] width 855 height 488
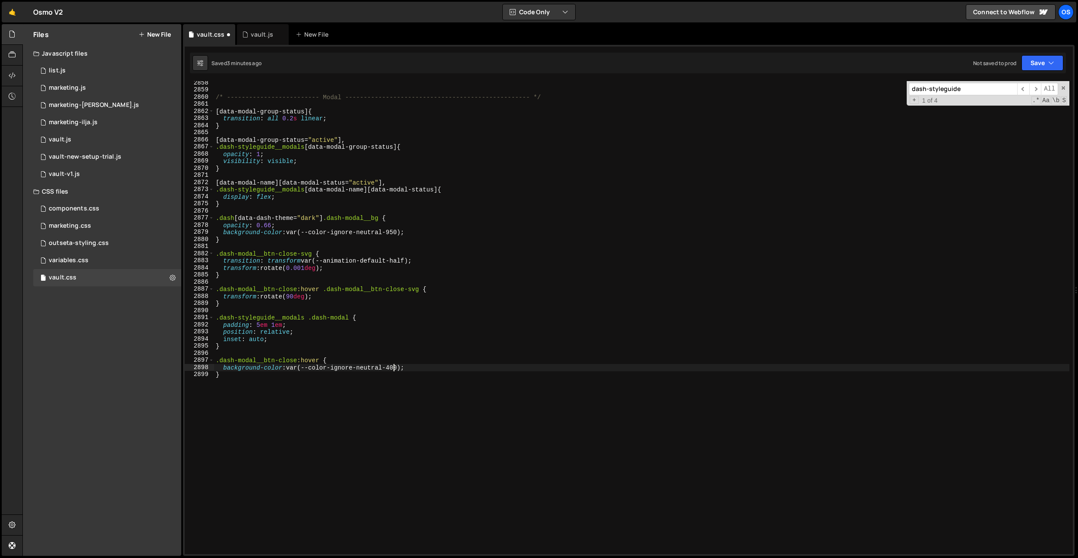
scroll to position [0, 7]
drag, startPoint x: 296, startPoint y: 361, endPoint x: 224, endPoint y: 350, distance: 72.4
click at [217, 359] on div "/* ------------------------- Modal --------------------------------------------…" at bounding box center [641, 323] width 855 height 488
click at [225, 349] on div "/* ------------------------- Modal --------------------------------------------…" at bounding box center [641, 323] width 855 height 488
type textarea "}"
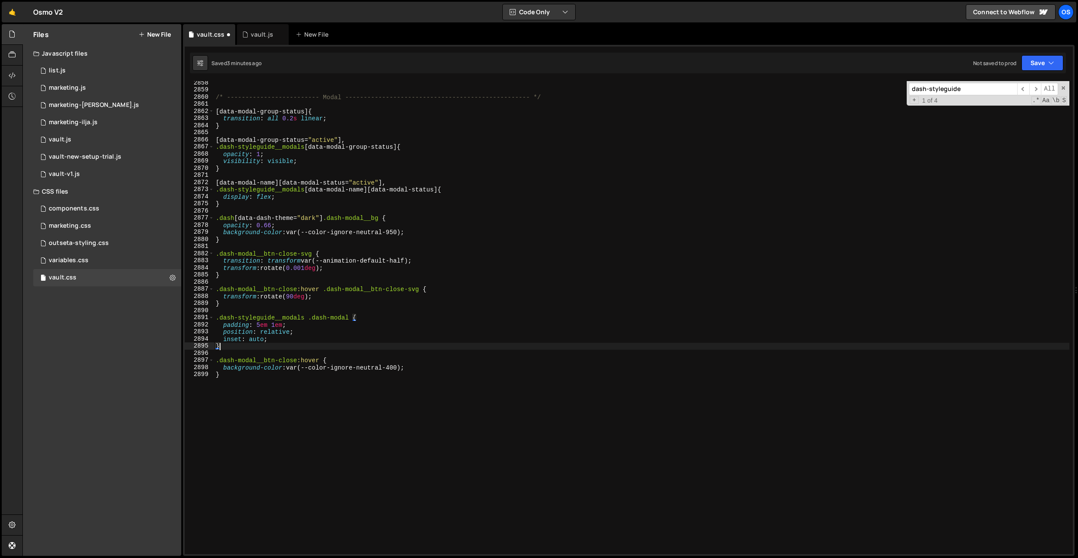
scroll to position [0, 0]
paste textarea ".dash-modal__btn-close"
type textarea ".dash-modal__btn-close {}"
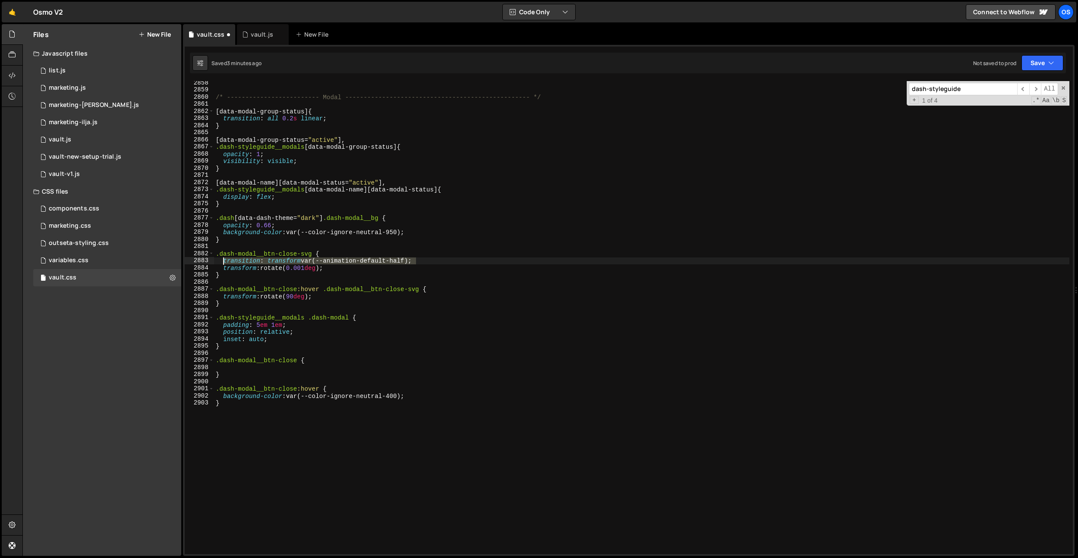
drag, startPoint x: 421, startPoint y: 260, endPoint x: 219, endPoint y: 362, distance: 225.9
click at [223, 262] on div "/* ------------------------- Modal --------------------------------------------…" at bounding box center [641, 323] width 855 height 488
type textarea "transition: transform var(--animation-default-half);"
click at [224, 365] on div "/* ------------------------- Modal --------------------------------------------…" at bounding box center [641, 323] width 855 height 488
paste textarea "transition: transform var(--animation-default-half);"
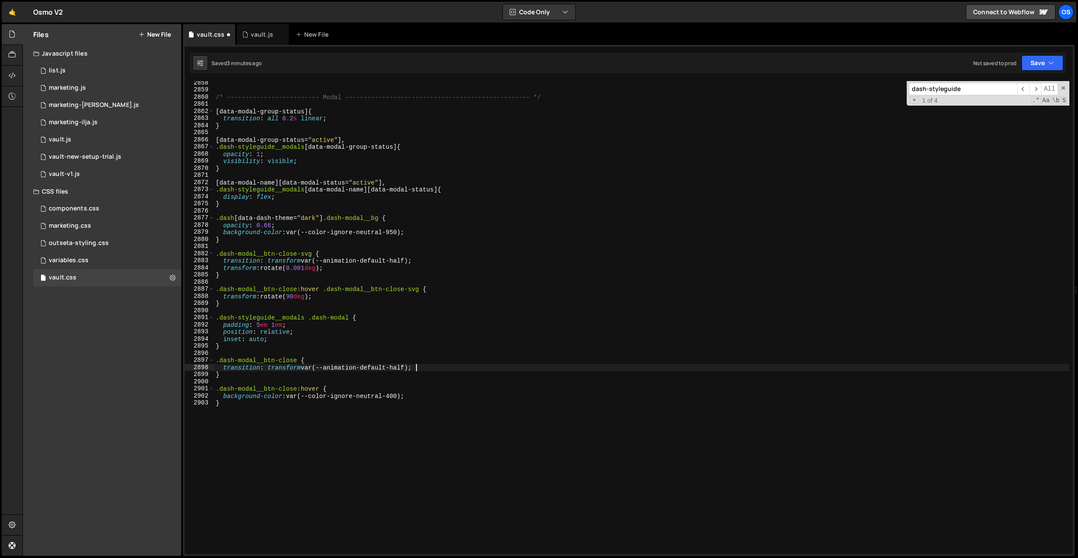
click at [393, 371] on div "/* ------------------------- Modal --------------------------------------------…" at bounding box center [641, 323] width 855 height 488
click at [400, 346] on div "/* ------------------------- Modal --------------------------------------------…" at bounding box center [641, 323] width 855 height 488
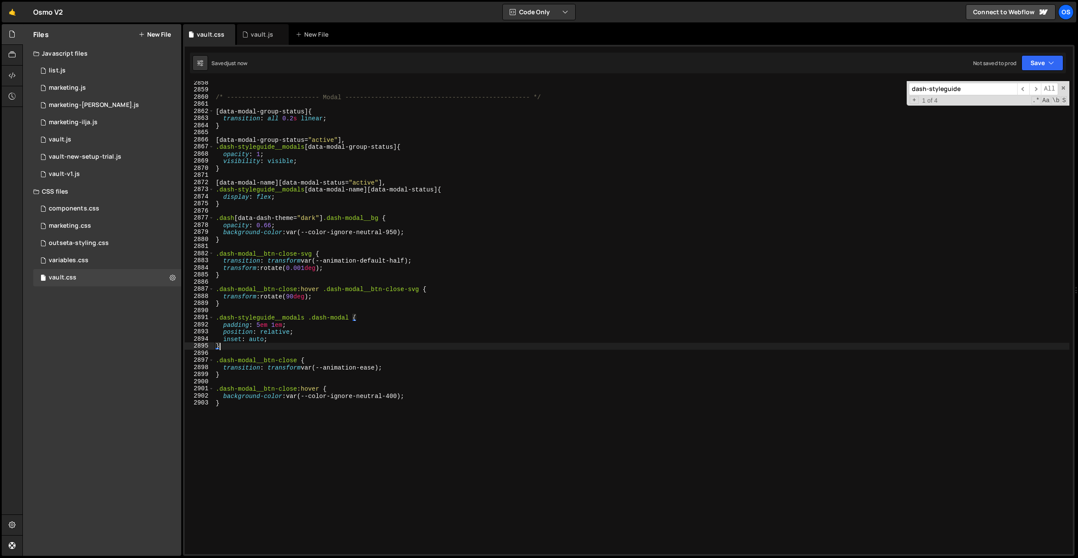
click at [382, 397] on div "/* ------------------------- Modal --------------------------------------------…" at bounding box center [641, 323] width 855 height 488
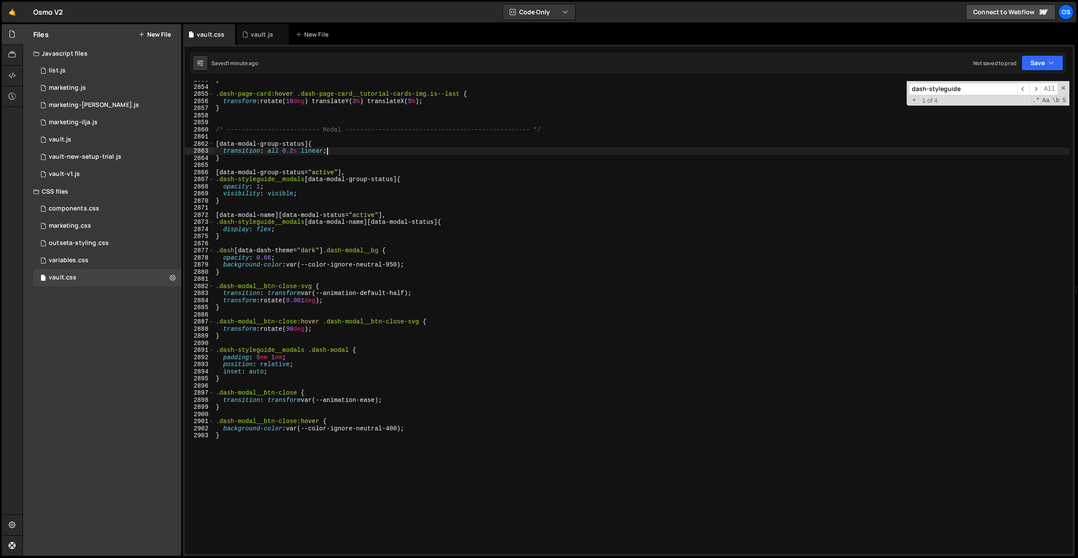
click at [353, 154] on div "} .dash-page-card :hover .dash-page-card__tutorial-cards-img.is--last { transfo…" at bounding box center [641, 320] width 855 height 488
drag, startPoint x: 304, startPoint y: 179, endPoint x: 195, endPoint y: 177, distance: 109.2
click at [195, 177] on div "transition: all 0.2s linear; 2853 2854 2855 2856 2857 2858 2859 2860 2861 2862 …" at bounding box center [629, 317] width 888 height 473
click at [252, 236] on div "} .dash-page-card :hover .dash-page-card__tutorial-cards-img.is--last { transfo…" at bounding box center [641, 320] width 855 height 488
type textarea "}"
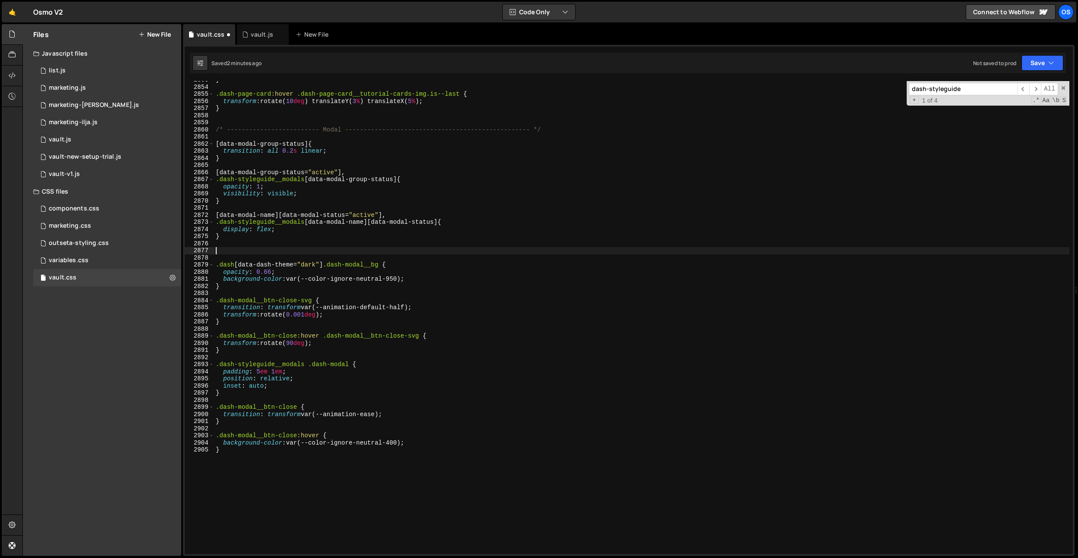
type textarea "}"
paste textarea ".dash-styleguide__modals"
drag, startPoint x: 384, startPoint y: 265, endPoint x: 325, endPoint y: 265, distance: 58.2
click at [325, 266] on div "} .dash-page-card :hover .dash-page-card__tutorial-cards-img.is--last { transfo…" at bounding box center [641, 320] width 855 height 488
click at [313, 252] on div "} .dash-page-card :hover .dash-page-card__tutorial-cards-img.is--last { transfo…" at bounding box center [641, 320] width 855 height 488
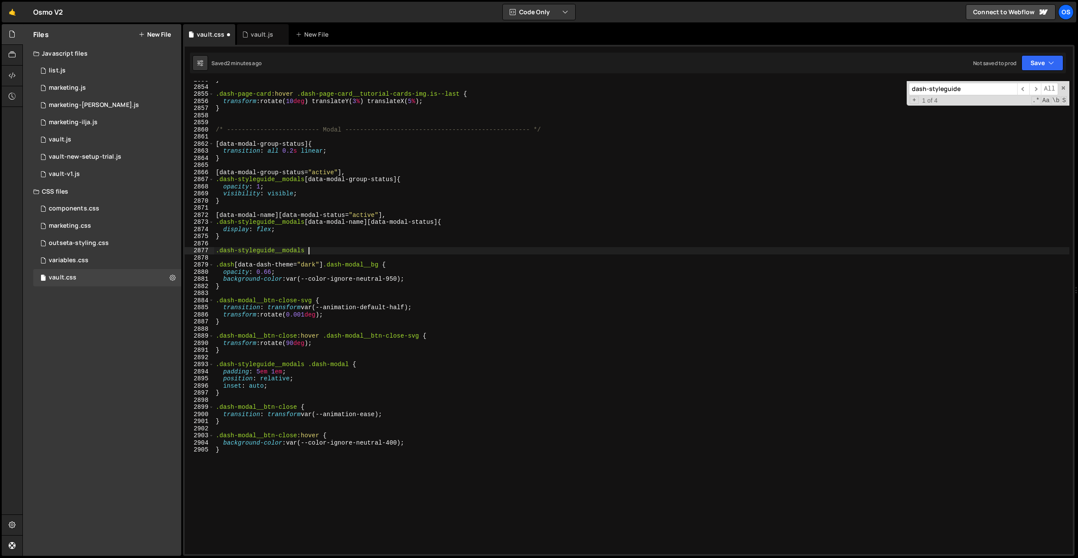
paste textarea ".dash-modal__bg"
type textarea ".dash-styleguide__modals .dash-modal__bg {}"
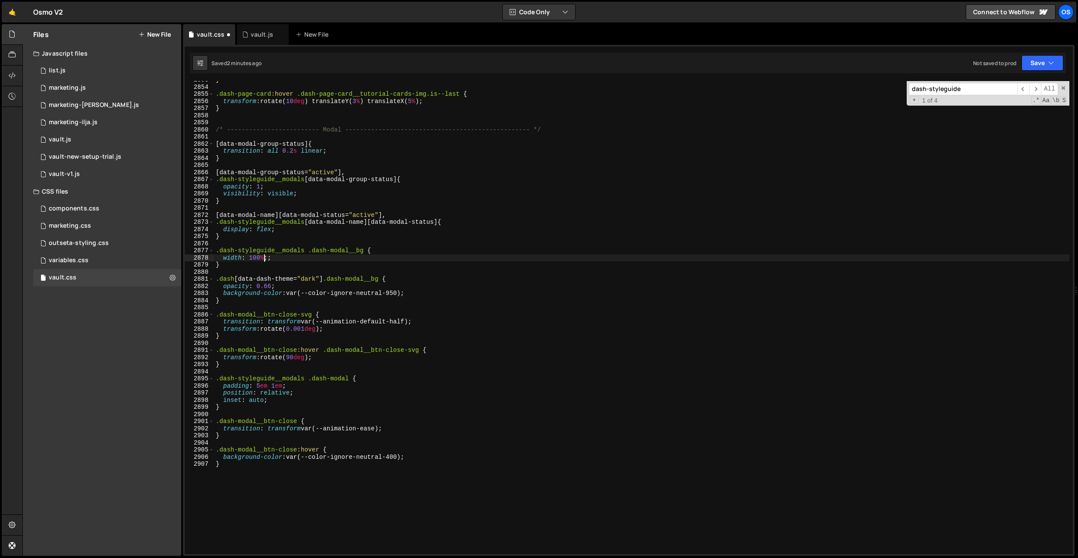
scroll to position [0, 3]
type textarea "width: 100%;"
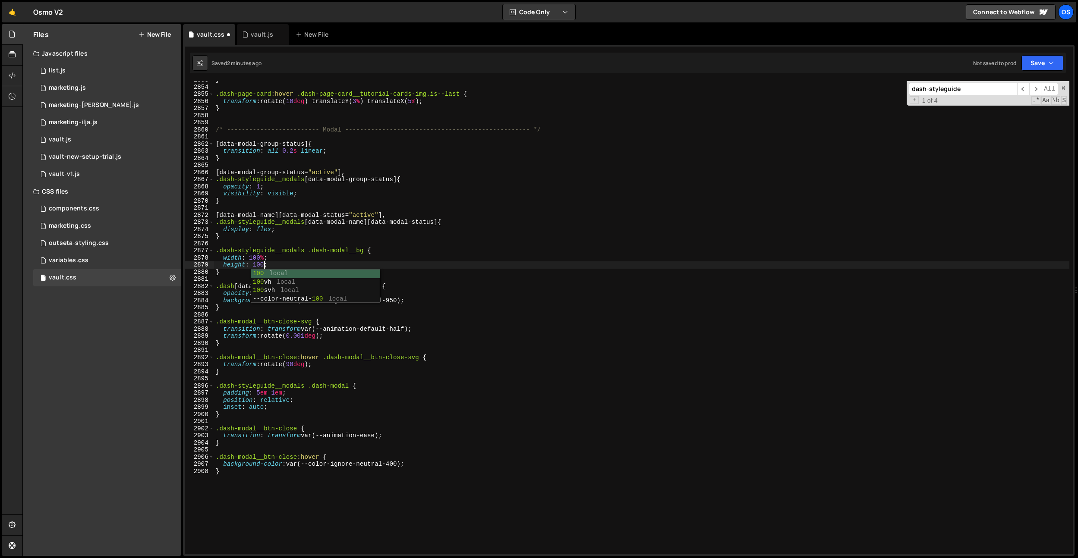
type textarea "height: 100%;"
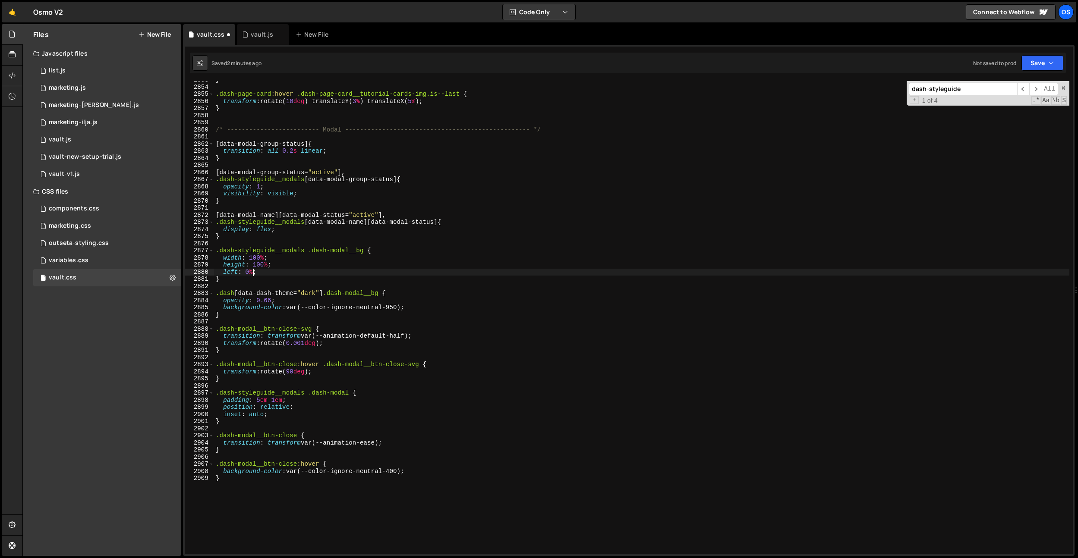
type textarea "left: 0%;"
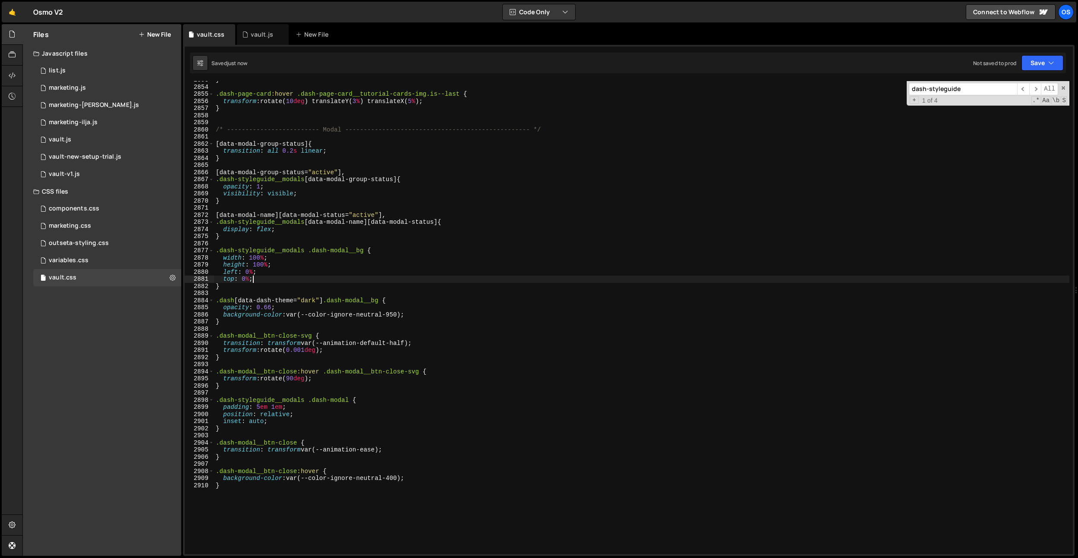
scroll to position [0, 2]
click at [310, 308] on div "} .dash-page-card :hover .dash-page-card__tutorial-cards-img.is--last { transfo…" at bounding box center [641, 320] width 855 height 488
click at [308, 141] on div "} .dash-page-card :hover .dash-page-card__tutorial-cards-img.is--last { transfo…" at bounding box center [641, 320] width 855 height 488
drag, startPoint x: 412, startPoint y: 343, endPoint x: 305, endPoint y: 344, distance: 107.0
click at [305, 344] on div "} .dash-page-card :hover .dash-page-card__tutorial-cards-img.is--last { transfo…" at bounding box center [641, 320] width 855 height 488
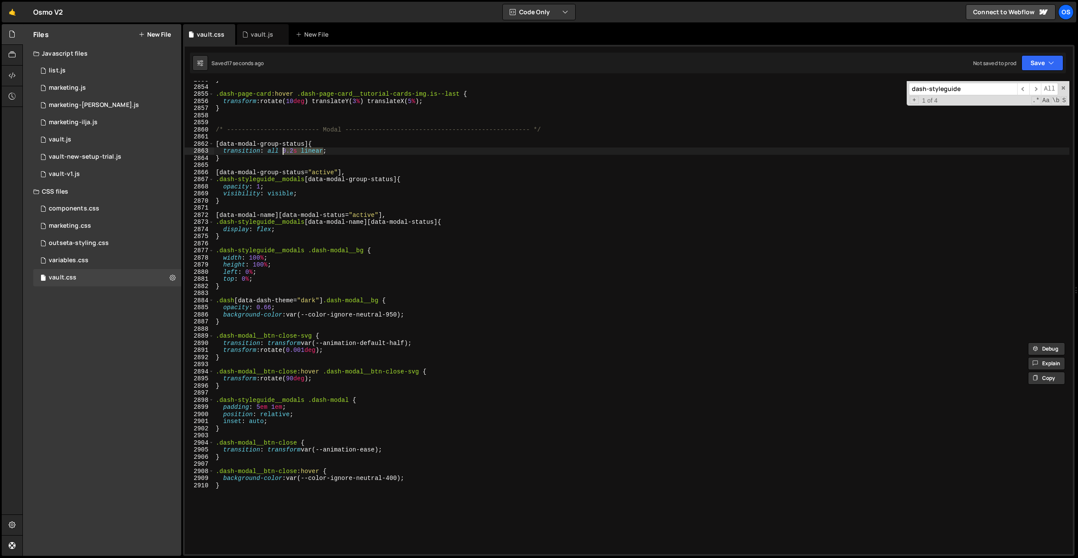
drag, startPoint x: 324, startPoint y: 151, endPoint x: 283, endPoint y: 151, distance: 41.0
click at [283, 151] on div "} .dash-page-card :hover .dash-page-card__tutorial-cards-img.is--last { transfo…" at bounding box center [641, 320] width 855 height 488
paste textarea "var(--animation-default-half)"
click at [323, 195] on div "} .dash-page-card :hover .dash-page-card__tutorial-cards-img.is--last { transfo…" at bounding box center [641, 320] width 855 height 488
type textarea "visibility: visible;"
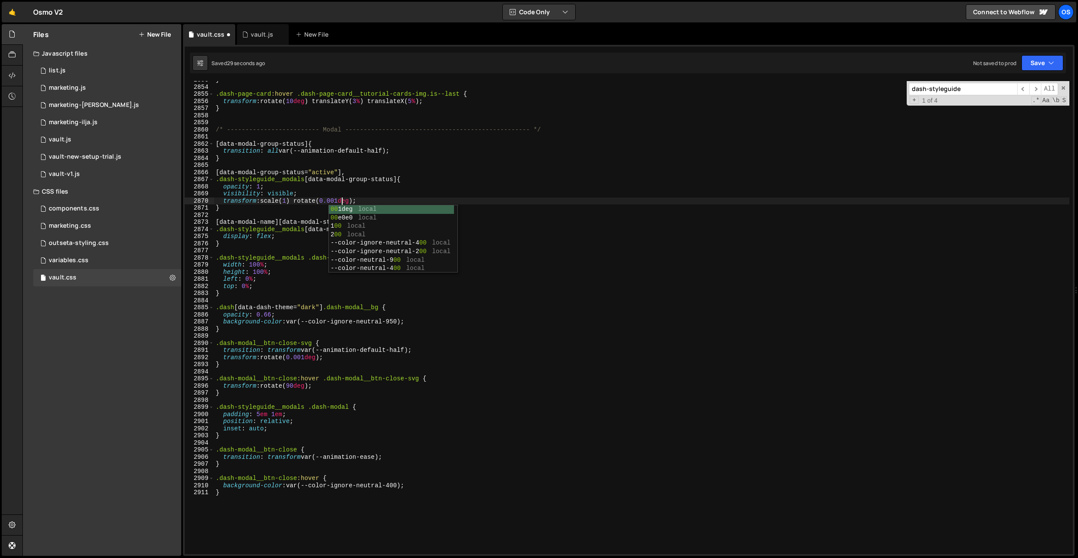
scroll to position [0, 9]
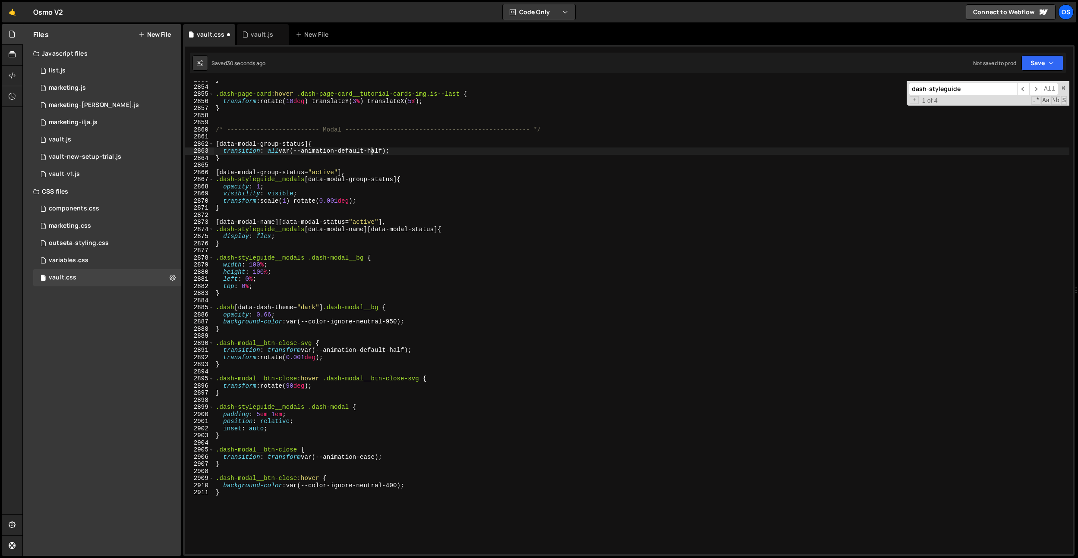
drag, startPoint x: 372, startPoint y: 152, endPoint x: 364, endPoint y: 198, distance: 47.3
click at [372, 152] on div "} .dash-page-card :hover .dash-page-card__tutorial-cards-img.is--last { transfo…" at bounding box center [641, 320] width 855 height 488
drag, startPoint x: 365, startPoint y: 202, endPoint x: 212, endPoint y: 177, distance: 154.7
click at [178, 198] on div "Files New File Javascript files 0 list.js 0 0 marketing.js 0 0 marketing-[PERSO…" at bounding box center [549, 290] width 1055 height 532
click at [397, 150] on div "} .dash-page-card :hover .dash-page-card__tutorial-cards-img.is--last { transfo…" at bounding box center [641, 320] width 855 height 488
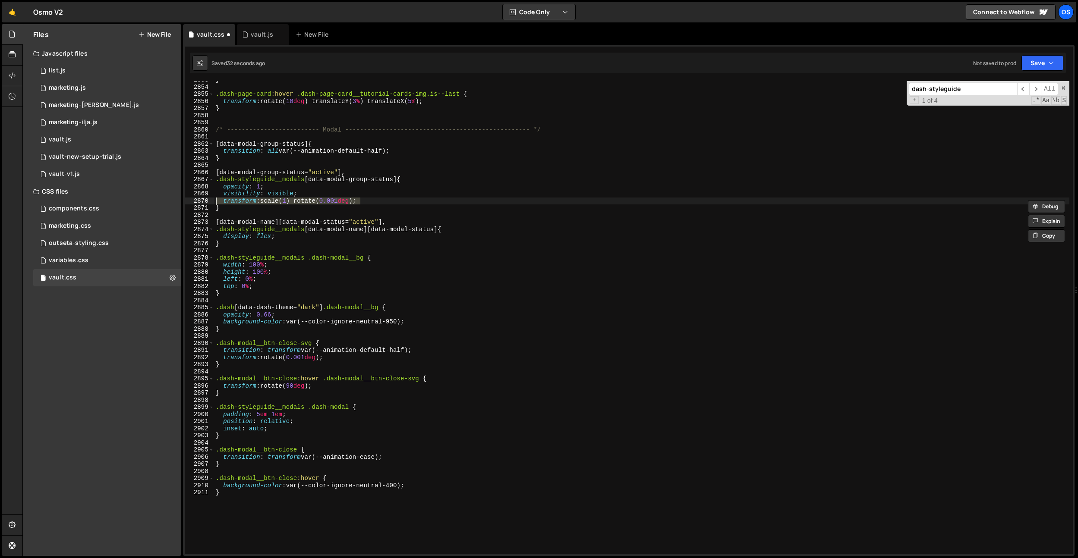
type textarea "transition: all var(--animation-default-half);"
paste textarea "transform: scale(1) rotate(0.001deg);"
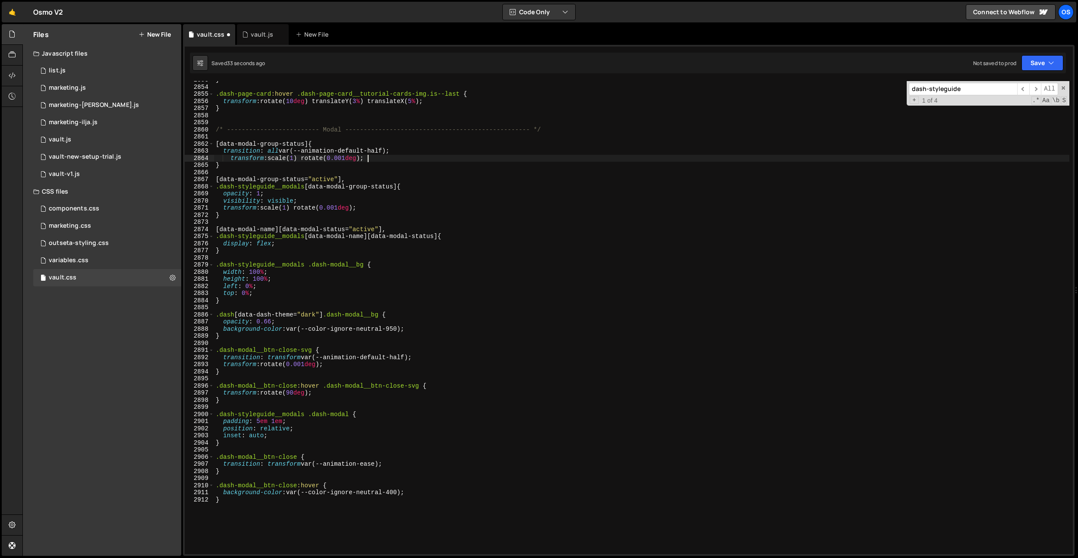
click at [230, 158] on div "} .dash-page-card :hover .dash-page-card__tutorial-cards-img.is--last { transfo…" at bounding box center [641, 320] width 855 height 488
click at [288, 155] on div "} .dash-page-card :hover .dash-page-card__tutorial-cards-img.is--last { transfo…" at bounding box center [641, 320] width 855 height 488
type textarea "transform: scale(0.9) rotate(0.001deg);"
click at [328, 135] on div "} .dash-page-card :hover .dash-page-card__tutorial-cards-img.is--last { transfo…" at bounding box center [641, 320] width 855 height 488
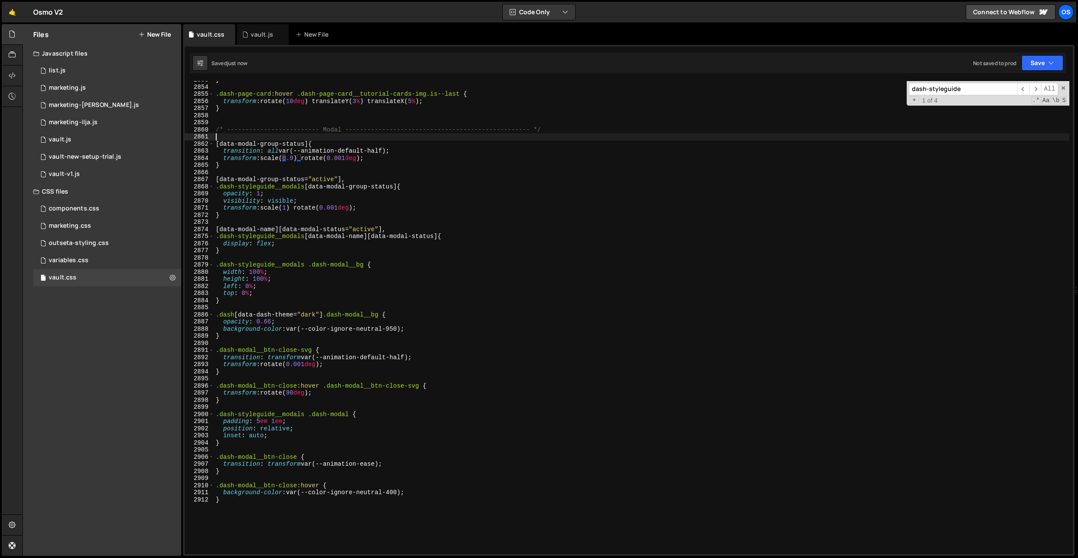
scroll to position [0, 0]
click at [397, 179] on div "} .dash-page-card :hover .dash-page-card__tutorial-cards-img.is--last { transfo…" at bounding box center [641, 320] width 855 height 488
click at [306, 143] on div "} .dash-page-card :hover .dash-page-card__tutorial-cards-img.is--last { transfo…" at bounding box center [641, 320] width 855 height 488
drag, startPoint x: 308, startPoint y: 143, endPoint x: 183, endPoint y: 141, distance: 124.7
click at [183, 141] on div "if (![DOMAIN_NAME]('[saved]')) { 1829 1830 1831 1832 1833 1834 1835 1836 1837 1…" at bounding box center [628, 300] width 891 height 511
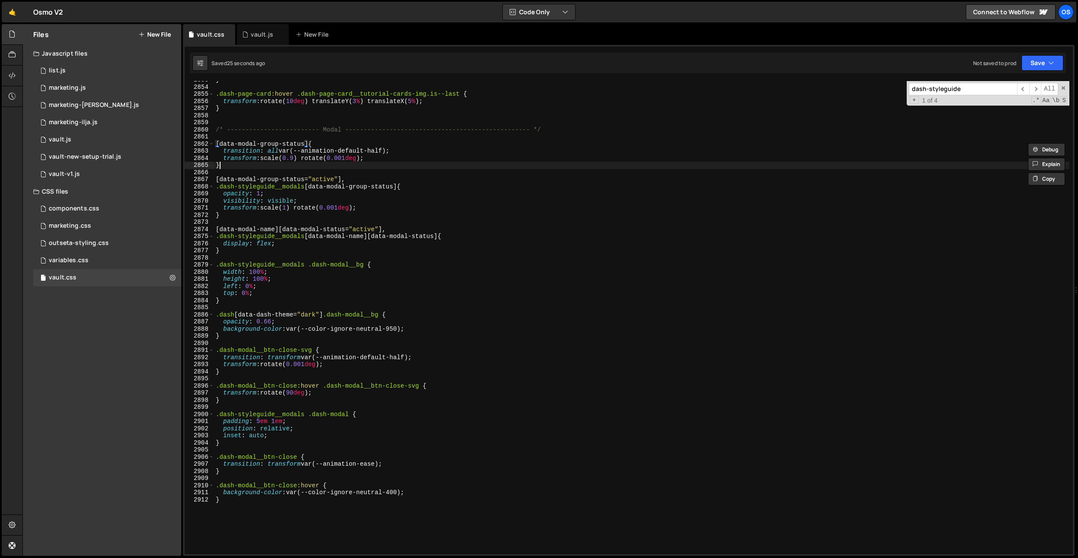
click at [251, 166] on div "} .dash-page-card :hover .dash-page-card__tutorial-cards-img.is--last { transfo…" at bounding box center [641, 320] width 855 height 488
drag, startPoint x: 342, startPoint y: 180, endPoint x: 200, endPoint y: 180, distance: 141.9
click at [200, 180] on div "} 2853 2854 2855 2856 2857 2858 2859 2860 2861 2862 2863 2864 2865 2866 2867 28…" at bounding box center [629, 317] width 888 height 473
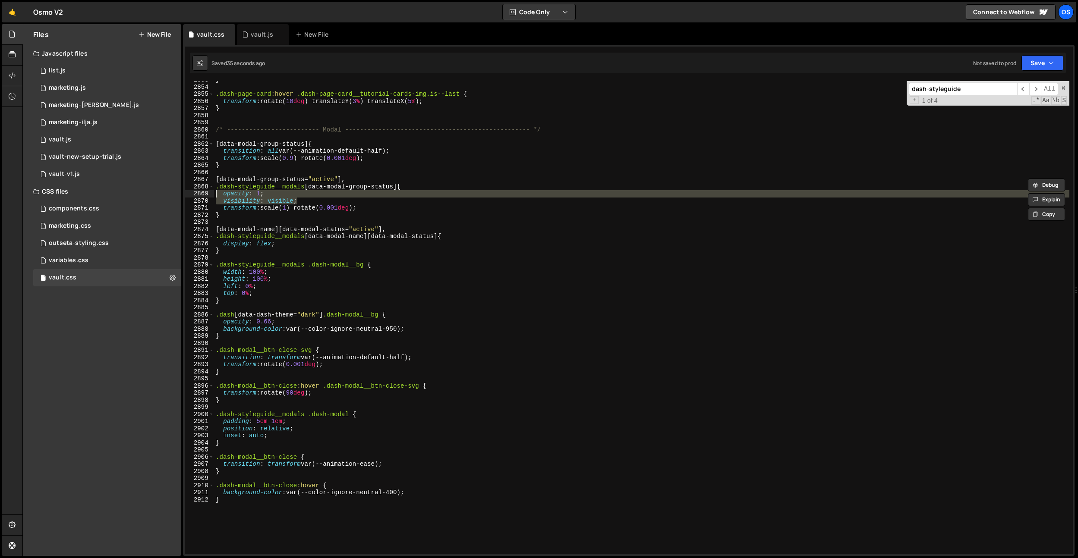
drag, startPoint x: 302, startPoint y: 202, endPoint x: 181, endPoint y: 194, distance: 120.7
click at [181, 194] on div "Files New File Javascript files 0 list.js 0 0 marketing.js 0 0 marketing-[PERSO…" at bounding box center [549, 290] width 1055 height 532
click at [326, 144] on div "} .dash-page-card :hover .dash-page-card__tutorial-cards-img.is--last { transfo…" at bounding box center [641, 320] width 855 height 488
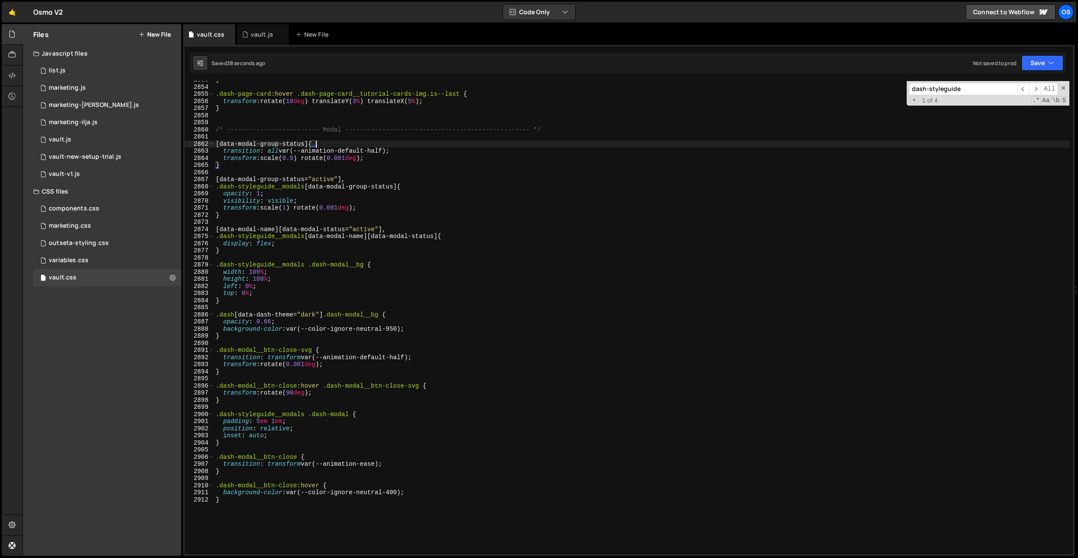
click at [397, 148] on div "} .dash-page-card :hover .dash-page-card__tutorial-cards-img.is--last { transfo…" at bounding box center [641, 320] width 855 height 488
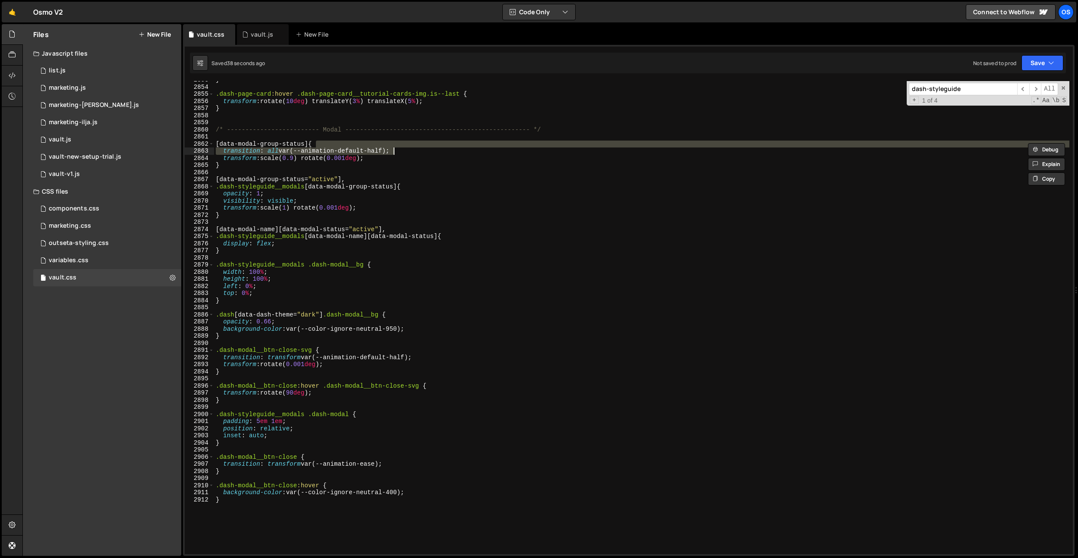
click at [397, 149] on div "} .dash-page-card :hover .dash-page-card__tutorial-cards-img.is--last { transfo…" at bounding box center [641, 317] width 855 height 473
type textarea "transition: all var(--animation-default-half);"
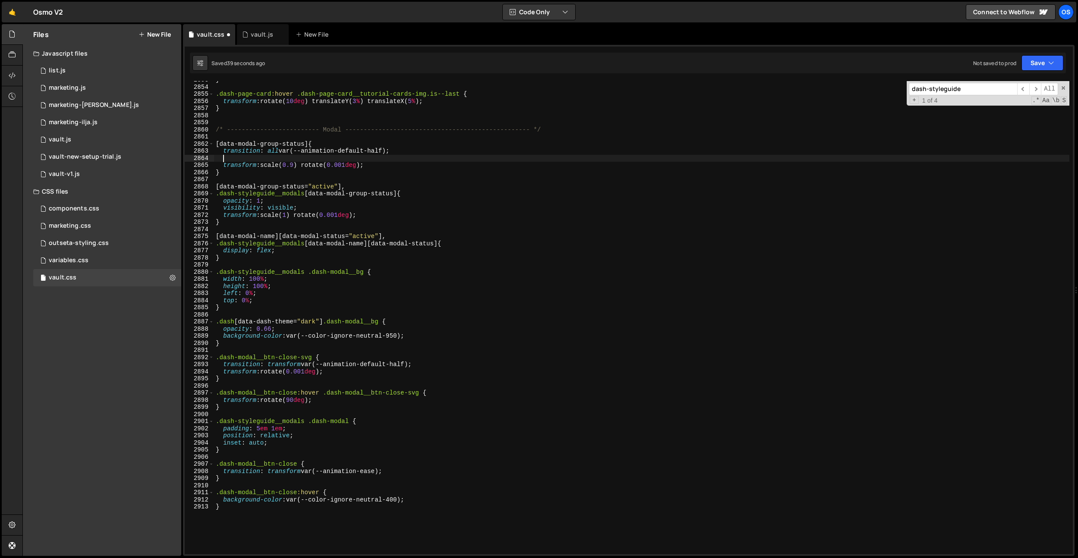
paste textarea "visibility: visible;"
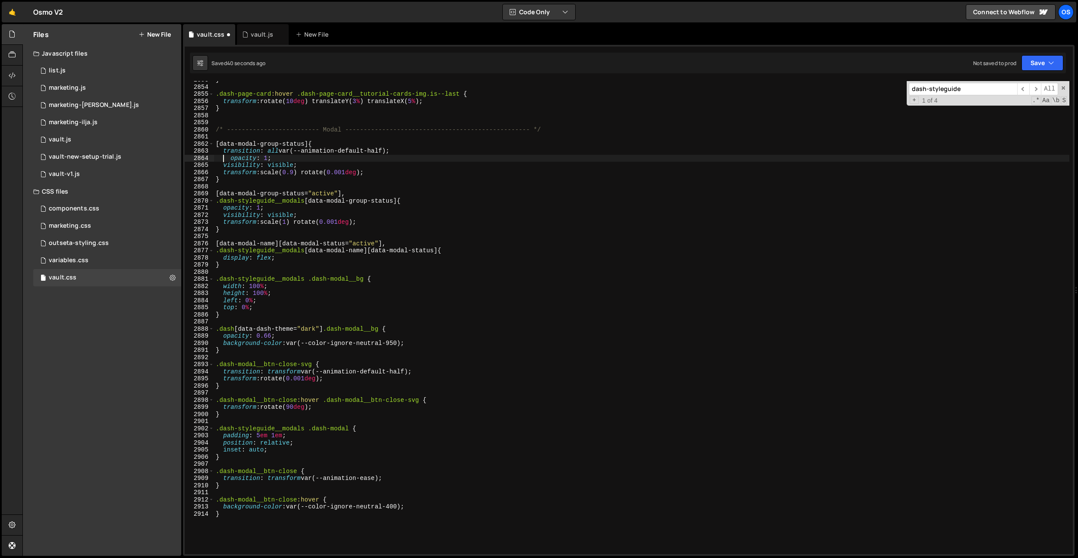
click at [225, 160] on div "} .dash-page-card :hover .dash-page-card__tutorial-cards-img.is--last { transfo…" at bounding box center [641, 320] width 855 height 488
click at [256, 159] on div "} .dash-page-card :hover .dash-page-card__tutorial-cards-img.is--last { transfo…" at bounding box center [641, 320] width 855 height 488
drag, startPoint x: 280, startPoint y: 148, endPoint x: 281, endPoint y: 153, distance: 4.9
click at [280, 148] on div "} .dash-page-card :hover .dash-page-card__tutorial-cards-img.is--last { transfo…" at bounding box center [641, 320] width 855 height 488
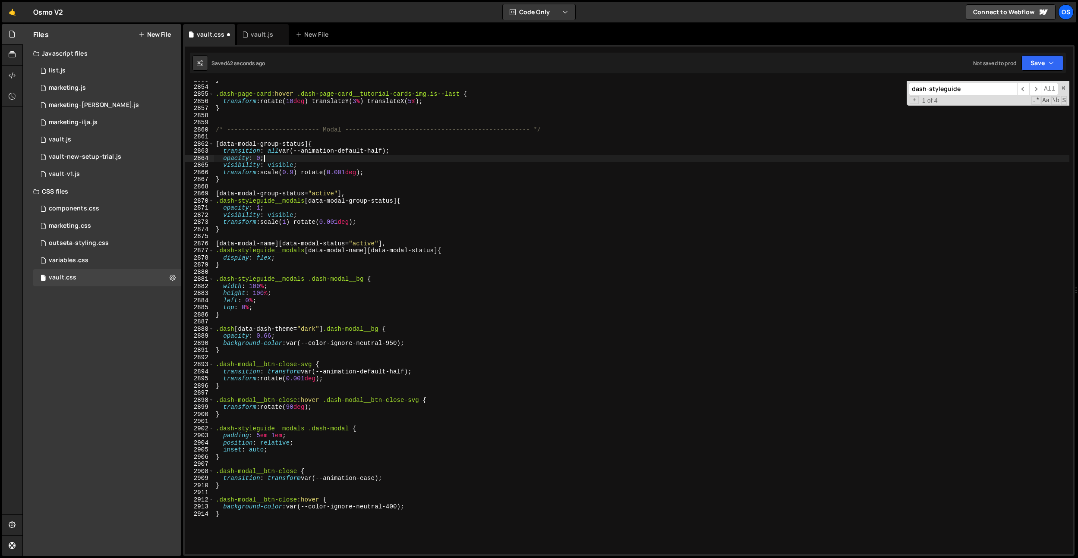
click at [280, 159] on div "} .dash-page-card :hover .dash-page-card__tutorial-cards-img.is--last { transfo…" at bounding box center [641, 320] width 855 height 488
click at [279, 164] on div "} .dash-page-card :hover .dash-page-card__tutorial-cards-img.is--last { transfo…" at bounding box center [641, 320] width 855 height 488
type textarea "visibility: hidden;"
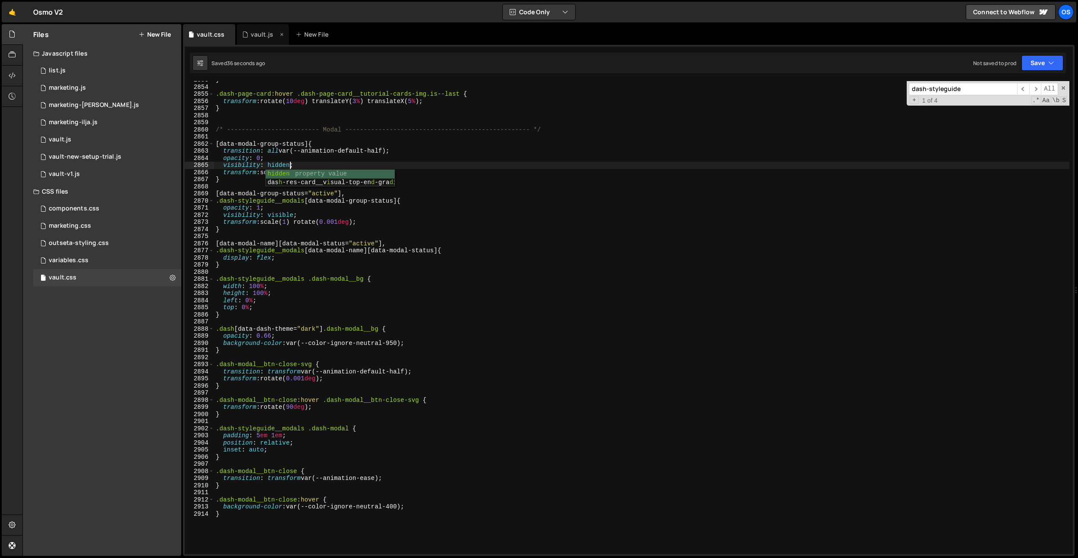
click at [259, 34] on div "vault.js" at bounding box center [262, 34] width 22 height 9
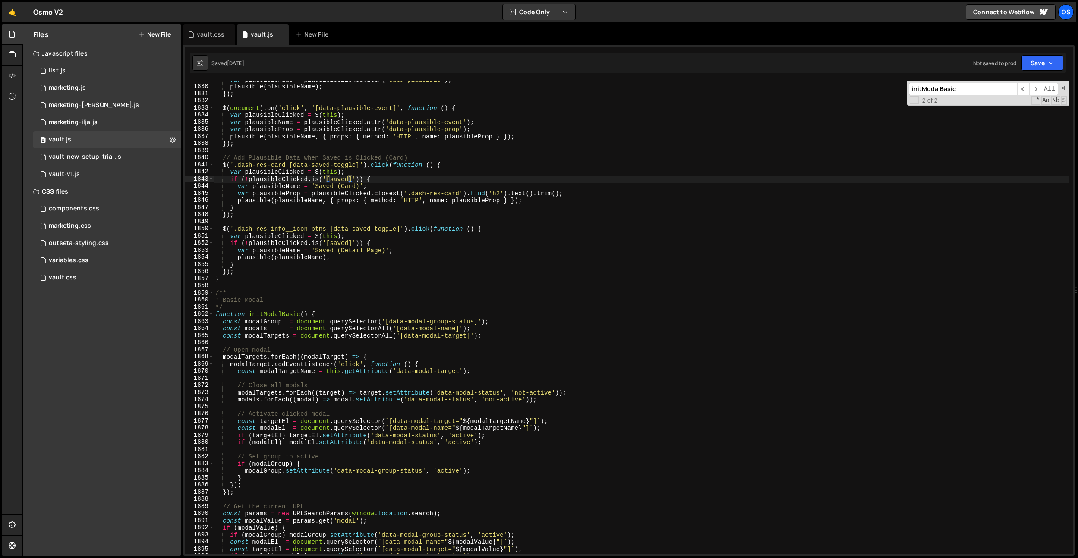
type textarea "/**"
click at [386, 292] on div "var plausibleName = plausibleClicked . attr ( 'data-plausible' ) ; plausible ( …" at bounding box center [642, 320] width 856 height 488
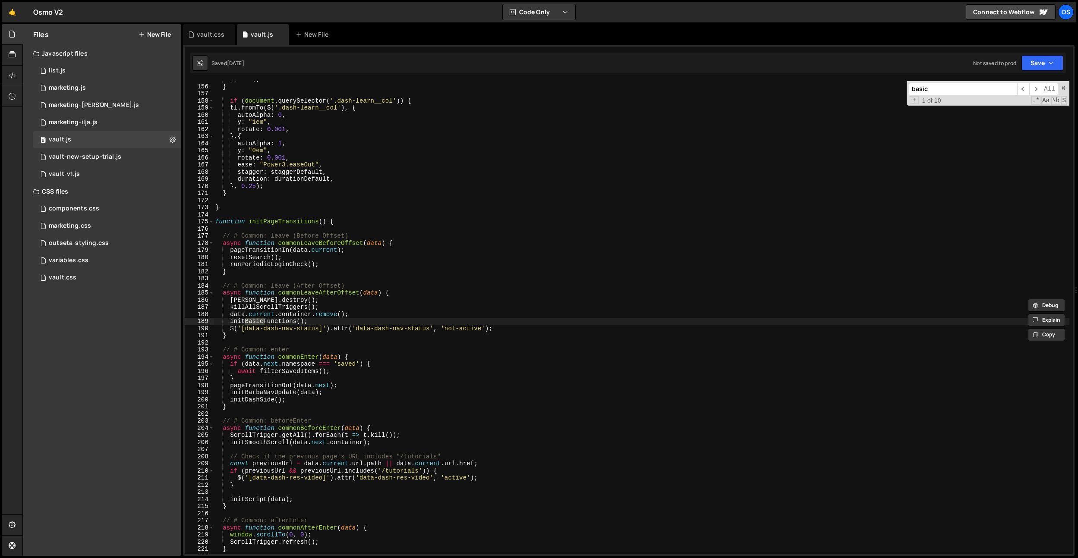
scroll to position [1004, 0]
type input "basic"
drag, startPoint x: 1024, startPoint y: 87, endPoint x: 937, endPoint y: 117, distance: 92.2
click at [1024, 87] on span "​" at bounding box center [1023, 89] width 12 height 13
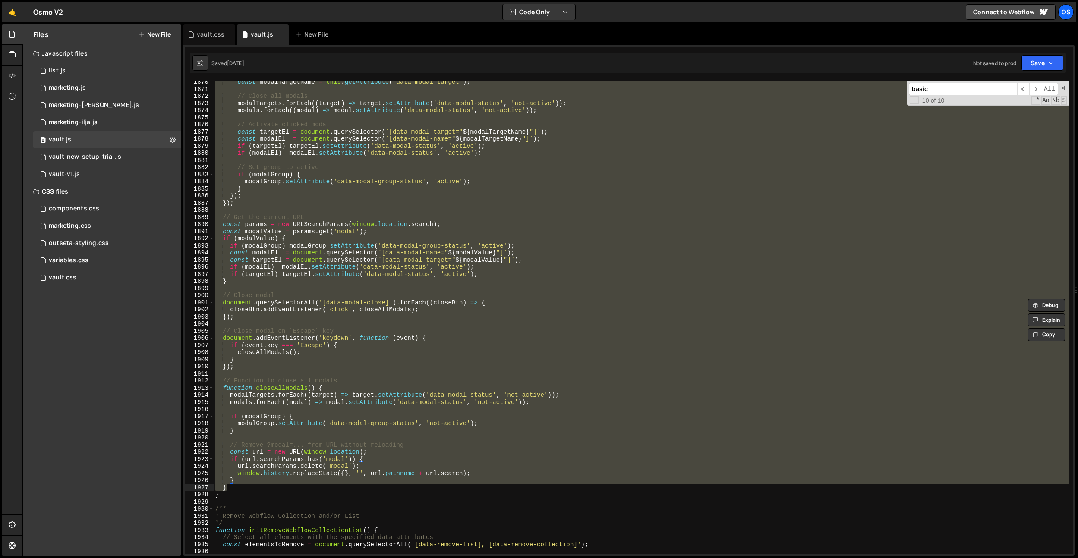
scroll to position [12148, 0]
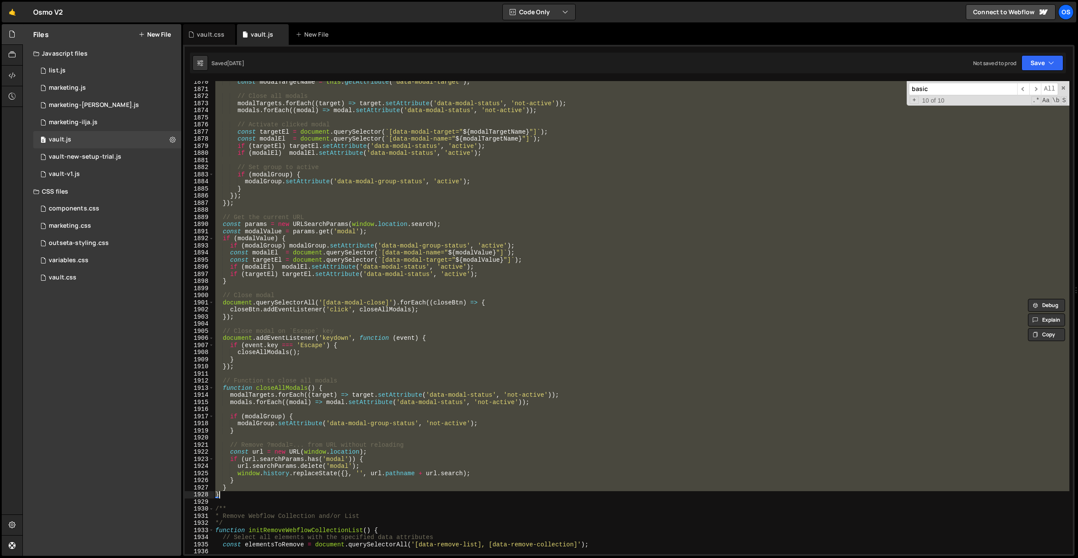
drag, startPoint x: 217, startPoint y: 241, endPoint x: 244, endPoint y: 497, distance: 257.2
click at [242, 497] on div "const modalTargetName = this . getAttribute ( 'data-modal-target' ) ; // Close …" at bounding box center [642, 323] width 856 height 488
drag, startPoint x: 496, startPoint y: 356, endPoint x: 447, endPoint y: 381, distance: 54.6
click at [496, 356] on div "const modalTargetName = this . getAttribute ( 'data-modal-target' ) ; // Close …" at bounding box center [642, 317] width 856 height 473
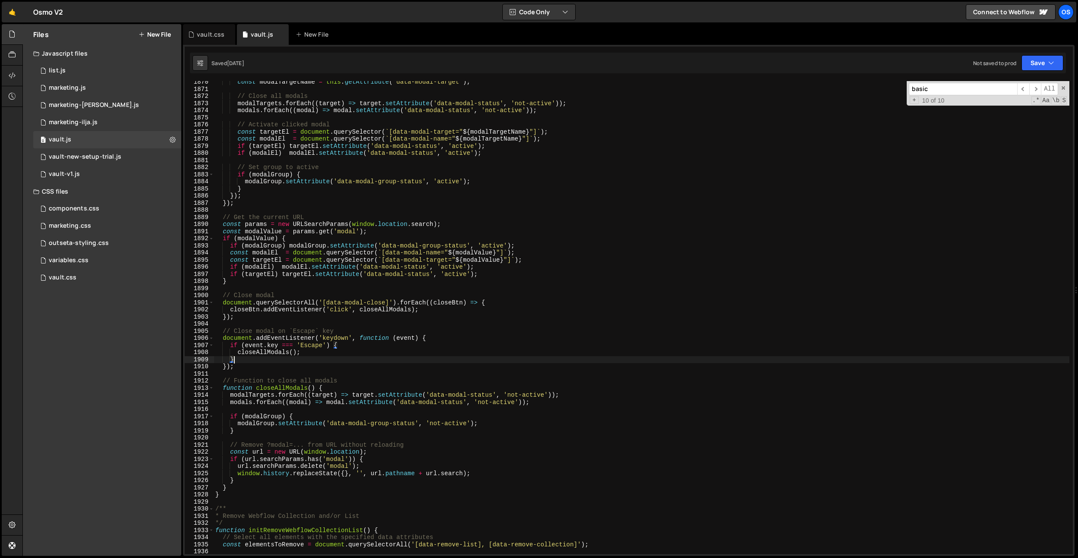
click at [225, 493] on div "const modalTargetName = this . getAttribute ( 'data-modal-target' ) ; // Close …" at bounding box center [642, 323] width 856 height 488
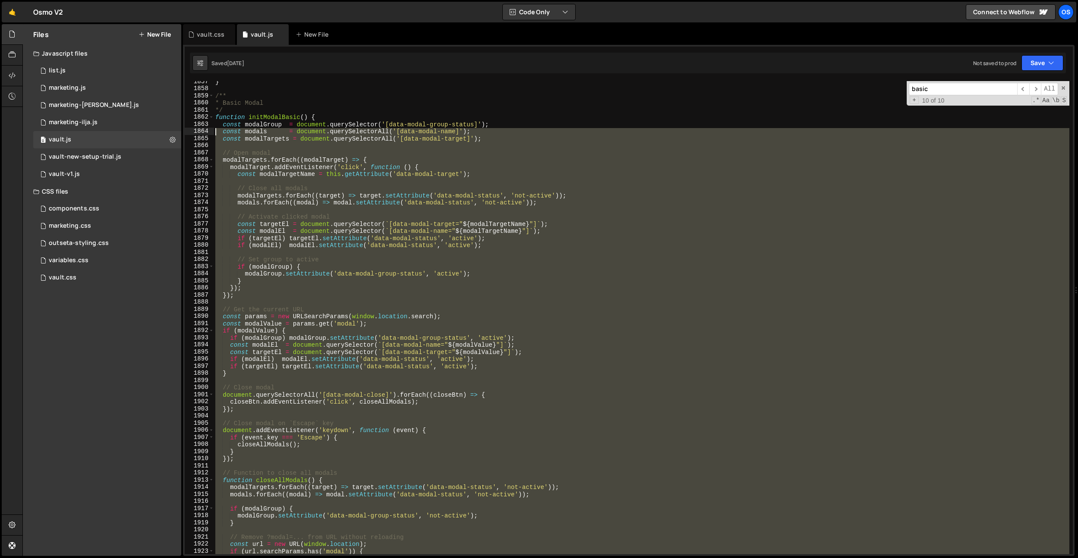
scroll to position [12065, 0]
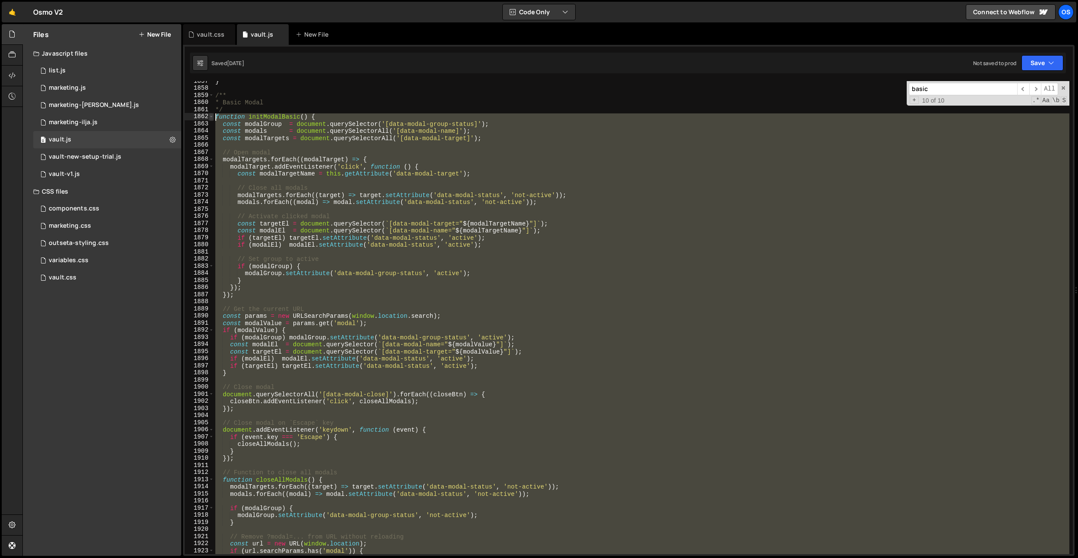
drag, startPoint x: 233, startPoint y: 492, endPoint x: 212, endPoint y: 119, distance: 374.2
click at [212, 119] on div "} 1857 1858 1859 1860 1861 1862 1863 1864 1865 1866 1867 1868 1869 1870 1871 18…" at bounding box center [629, 317] width 888 height 473
paste textarea "}"
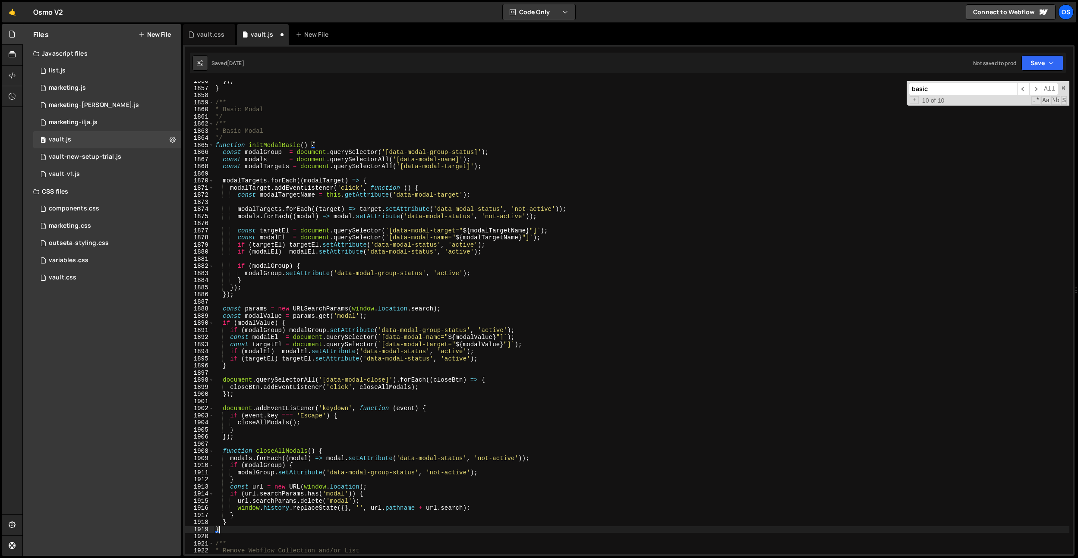
scroll to position [12107, 0]
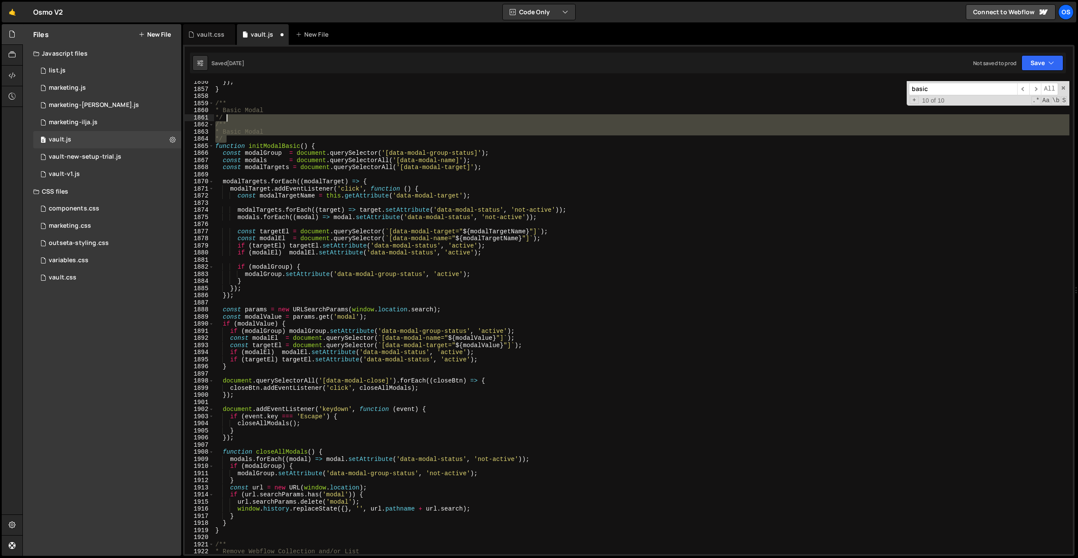
drag, startPoint x: 239, startPoint y: 140, endPoint x: 238, endPoint y: 119, distance: 21.2
click at [238, 119] on div "}) ; } /** * Basic Modal */ /** * Basic Modal */ function initModalBasic ( ) { …" at bounding box center [642, 323] width 856 height 488
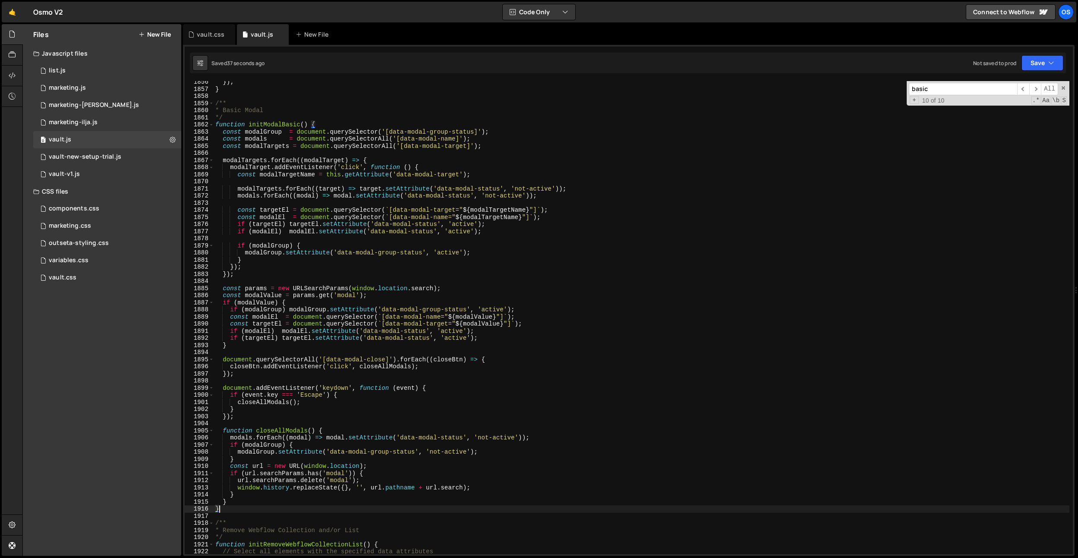
click at [217, 508] on div "}) ; } /** * Basic Modal */ function initModalBasic ( ) { const modalGroup = do…" at bounding box center [642, 323] width 856 height 488
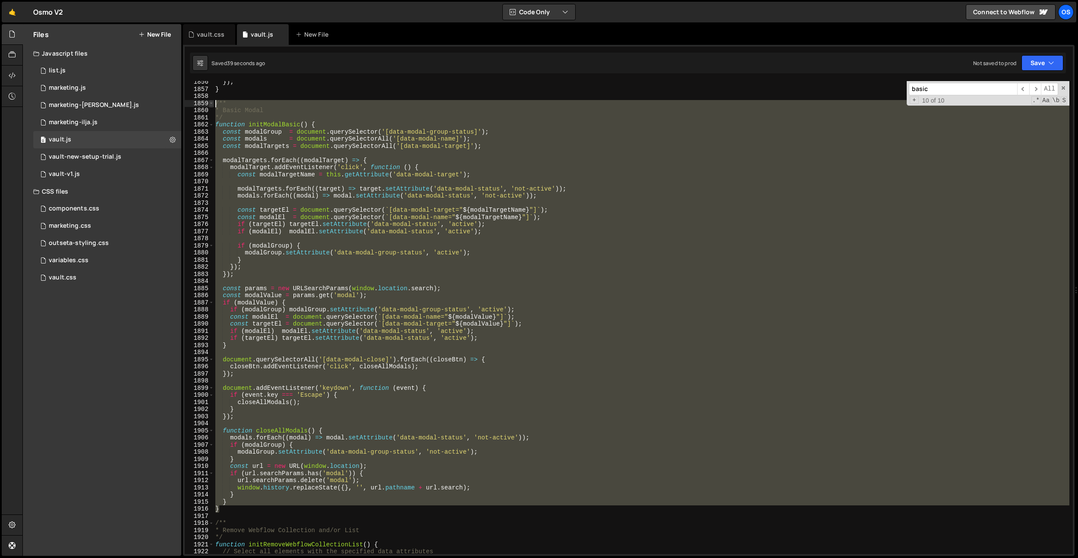
drag, startPoint x: 224, startPoint y: 510, endPoint x: 209, endPoint y: 106, distance: 404.5
click at [209, 106] on div "} 1856 1857 1858 1859 1860 1861 1862 1863 1864 1865 1866 1867 1868 1869 1870 18…" at bounding box center [629, 317] width 888 height 473
paste textarea "}"
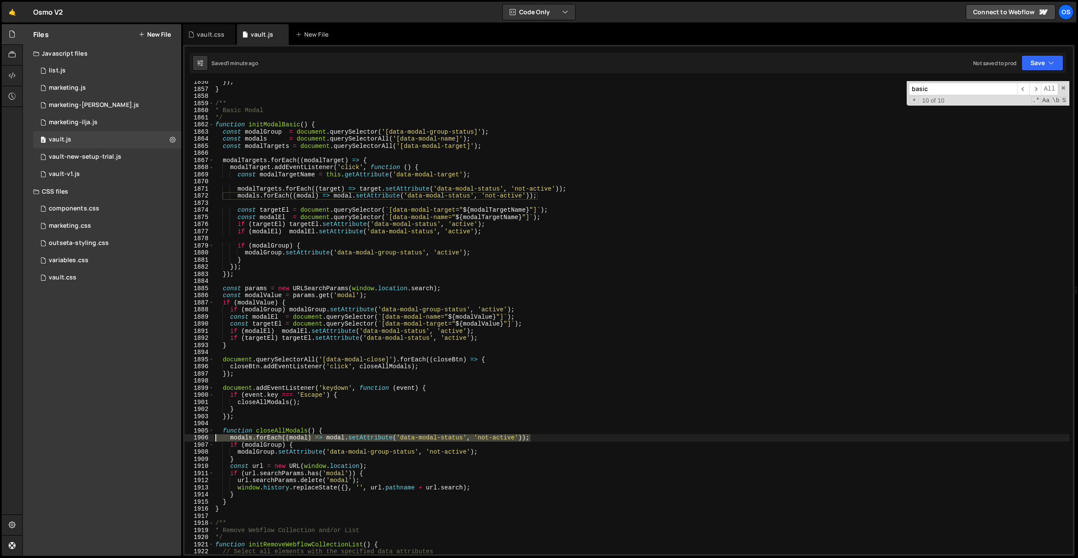
drag, startPoint x: 542, startPoint y: 439, endPoint x: 185, endPoint y: 437, distance: 357.7
click at [185, 437] on div "} 1856 1857 1858 1859 1860 1861 1862 1863 1864 1865 1866 1867 1868 1869 1870 18…" at bounding box center [629, 317] width 888 height 473
type textarea "modals.forEach((modal) => modal.setAttribute('data-modal-status', 'not-active')…"
type textarea "function closeAllModals() {"
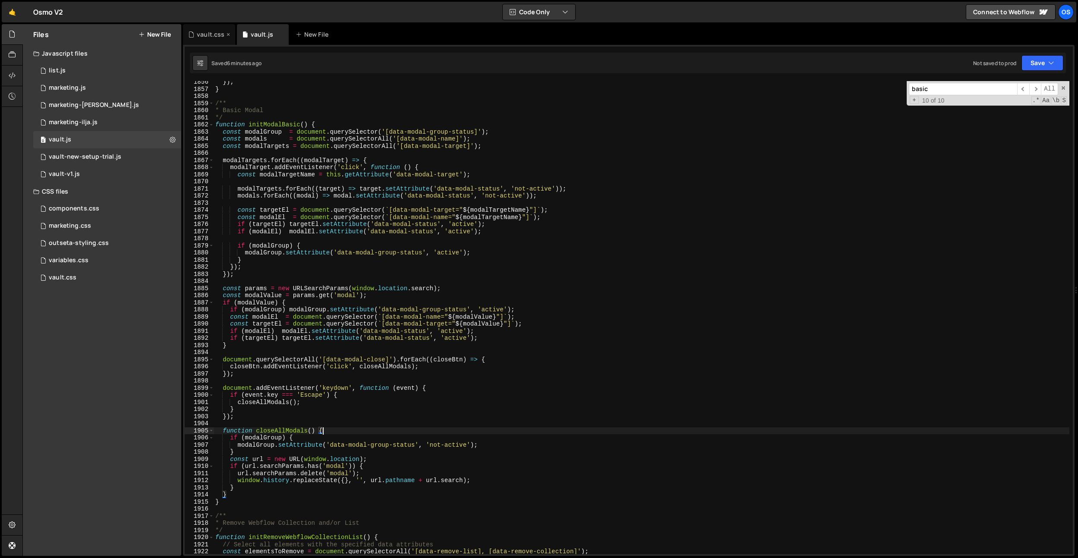
click at [209, 27] on div "vault.css" at bounding box center [209, 34] width 52 height 21
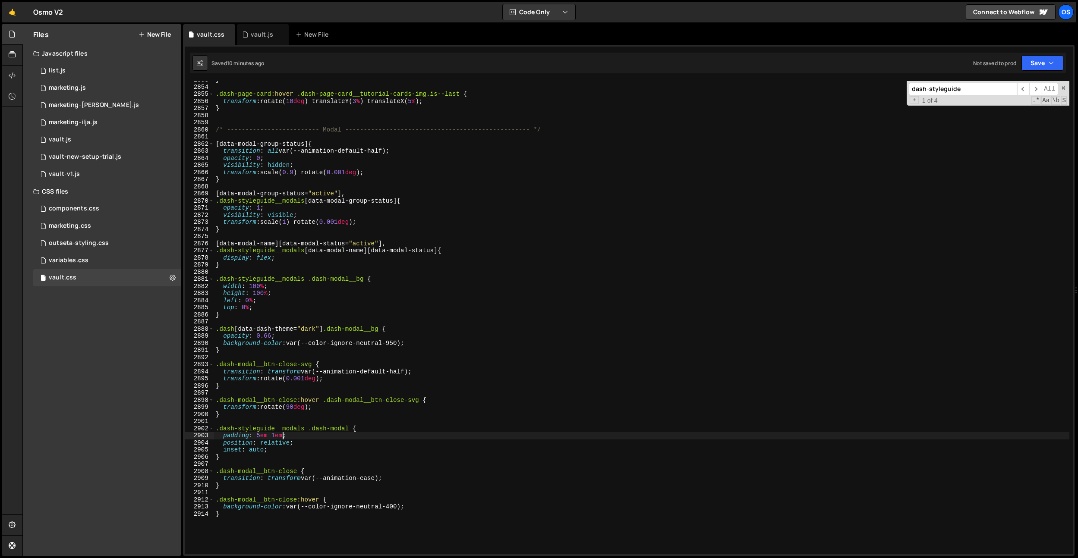
scroll to position [0, 4]
drag, startPoint x: 282, startPoint y: 437, endPoint x: 251, endPoint y: 438, distance: 30.7
click at [274, 437] on div "} .dash-page-card :hover .dash-page-card__tutorial-cards-img.is--last { transfo…" at bounding box center [641, 320] width 855 height 488
click at [251, 438] on div "} .dash-page-card :hover .dash-page-card__tutorial-cards-img.is--last { transfo…" at bounding box center [641, 320] width 855 height 488
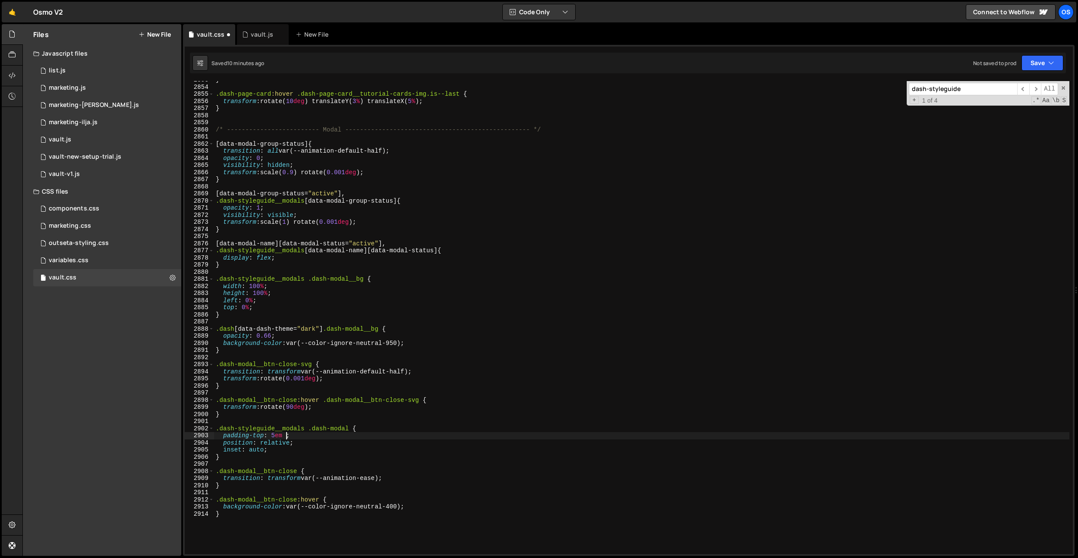
type textarea "padding-top: 5em;"
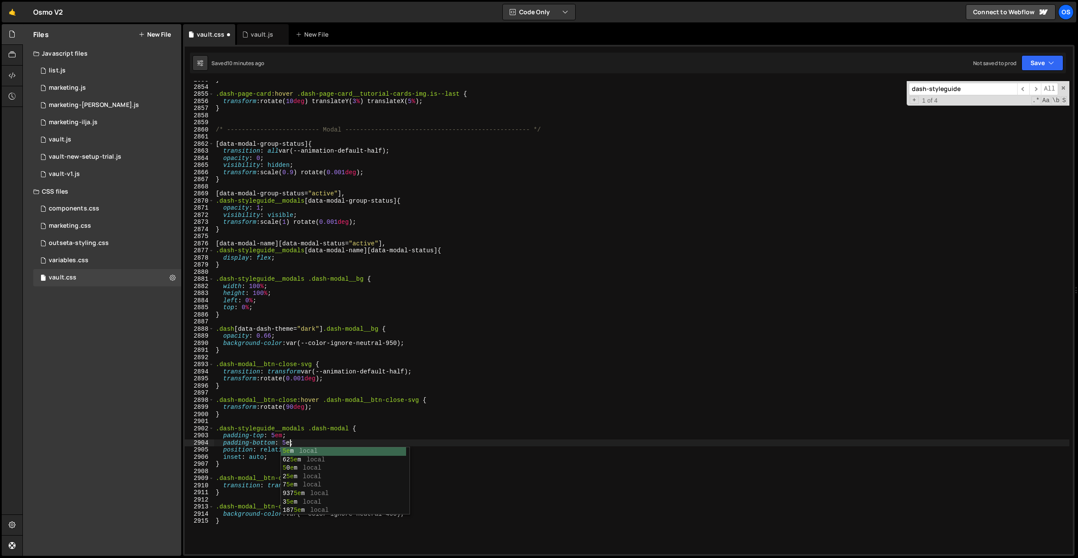
scroll to position [0, 5]
type textarea "padding-bottom: 5em;"
